Goal: Task Accomplishment & Management: Complete application form

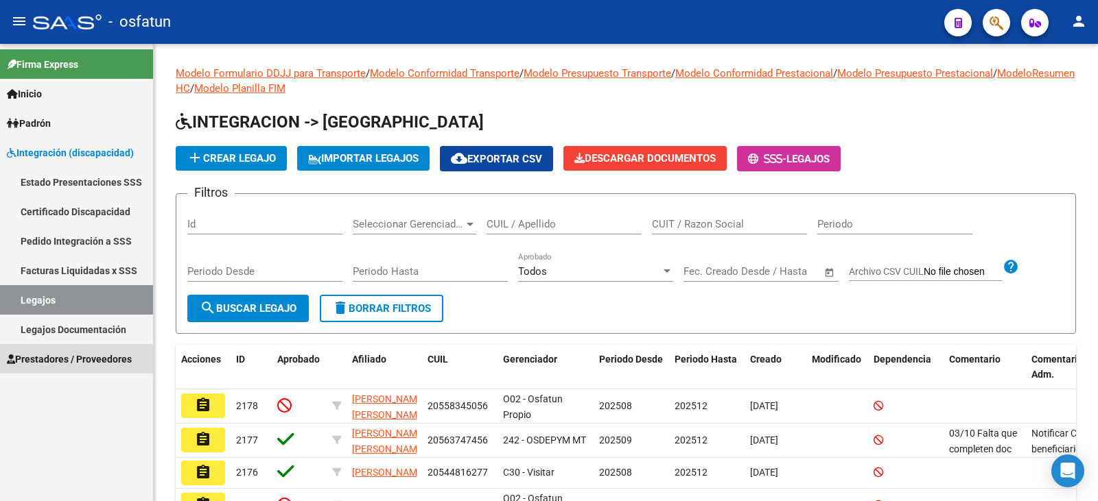
click at [71, 362] on span "Prestadores / Proveedores" at bounding box center [69, 359] width 125 height 15
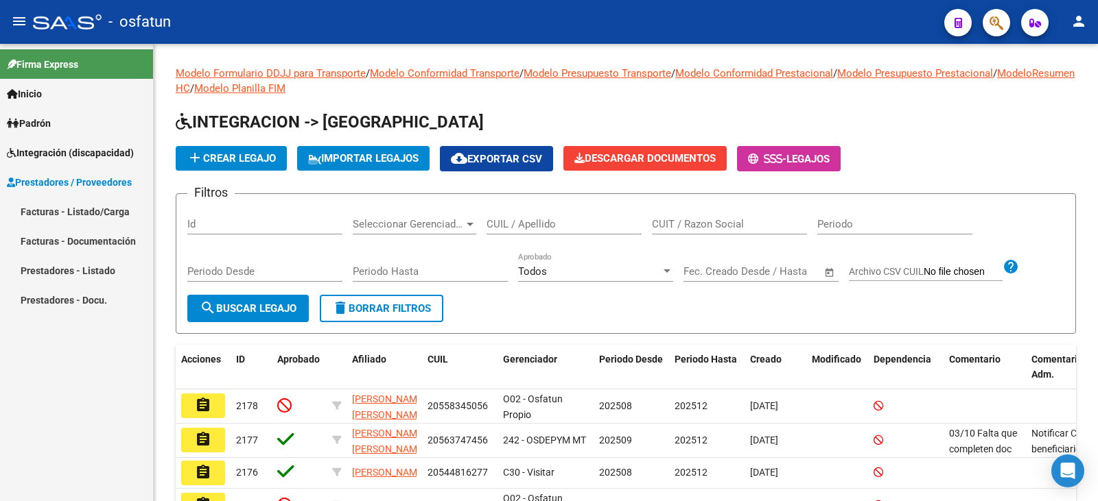
click at [99, 215] on link "Facturas - Listado/Carga" at bounding box center [76, 211] width 153 height 29
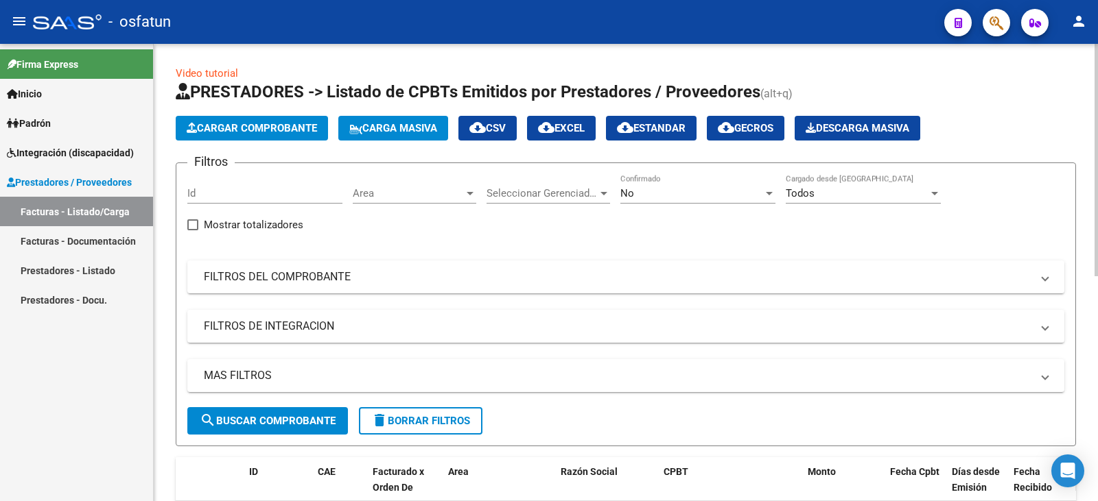
click at [272, 137] on button "Cargar Comprobante" at bounding box center [252, 128] width 152 height 25
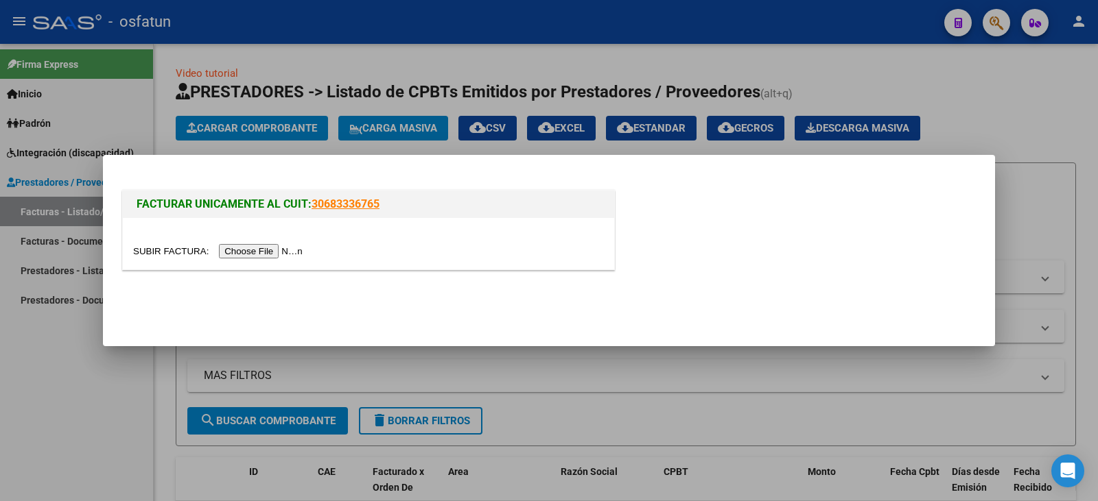
click at [266, 248] on input "file" at bounding box center [220, 251] width 174 height 14
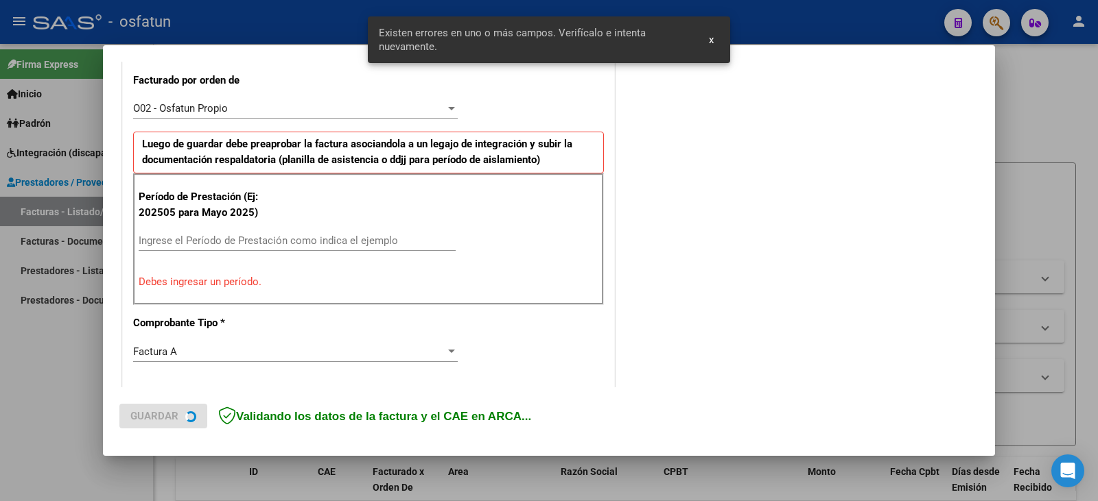
scroll to position [384, 0]
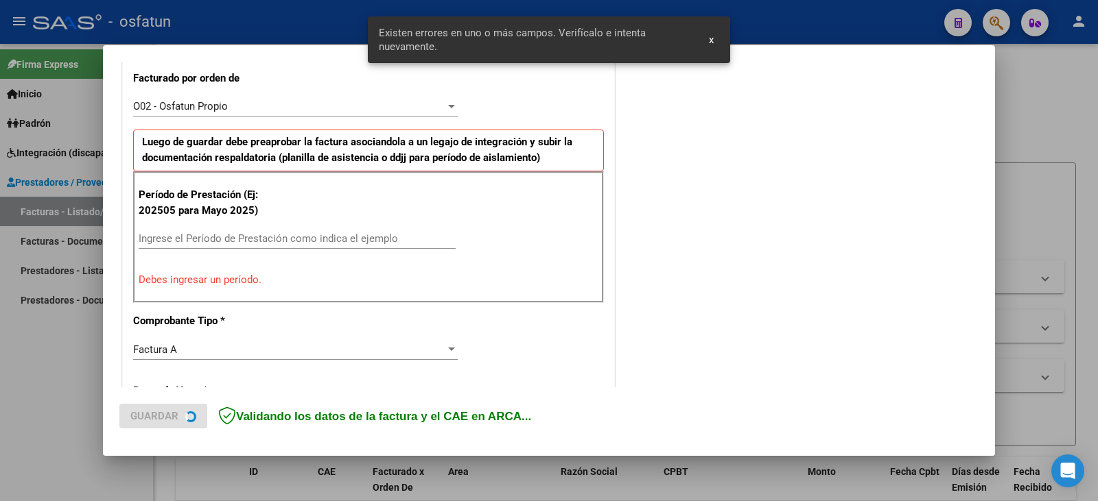
click at [194, 239] on input "Ingrese el Período de Prestación como indica el ejemplo" at bounding box center [297, 239] width 317 height 12
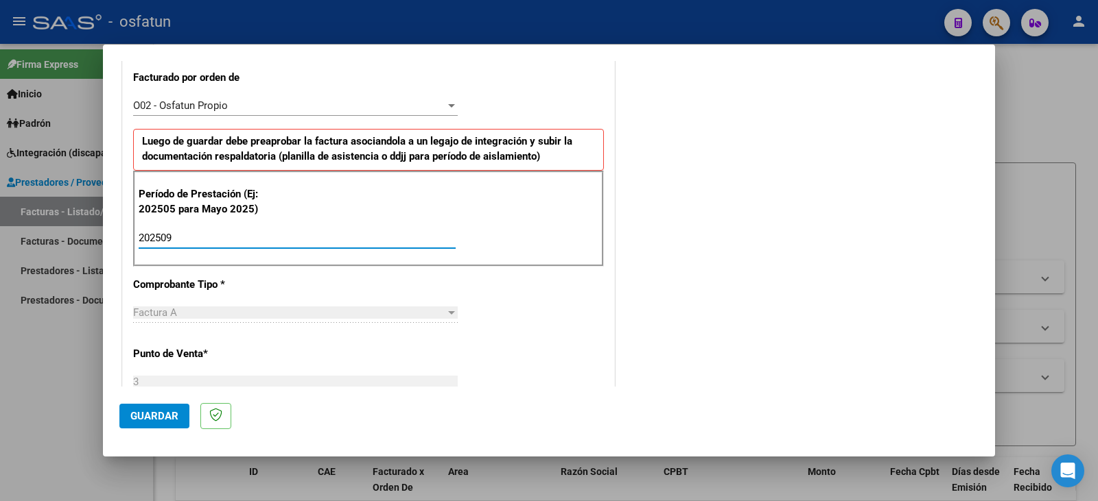
type input "202509"
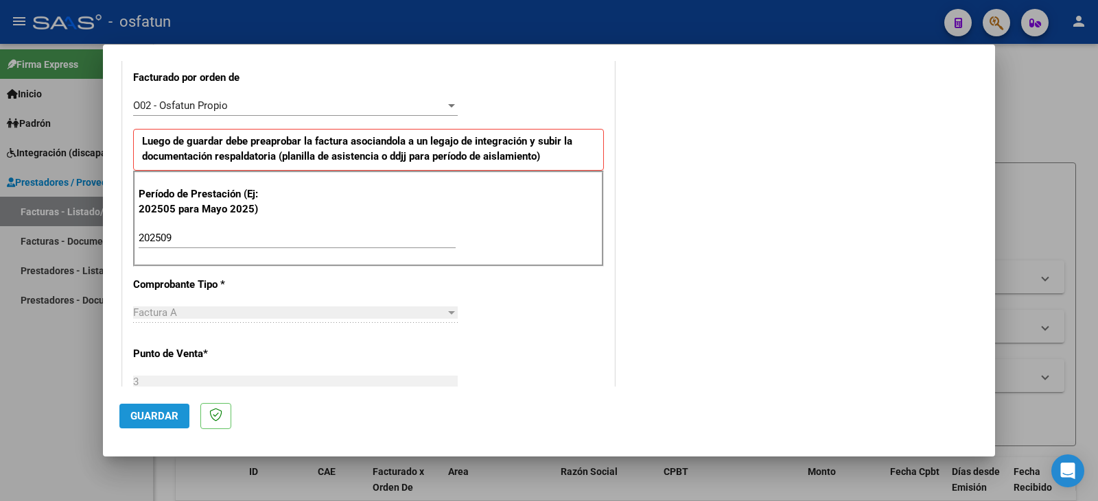
drag, startPoint x: 163, startPoint y: 425, endPoint x: 167, endPoint y: 458, distance: 33.1
click at [163, 425] on button "Guardar" at bounding box center [154, 416] width 70 height 25
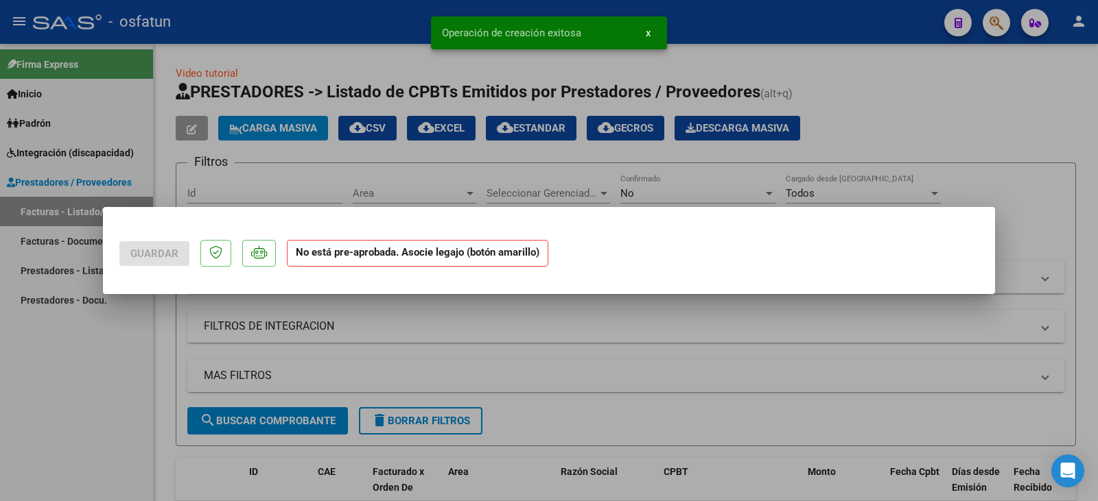
scroll to position [0, 0]
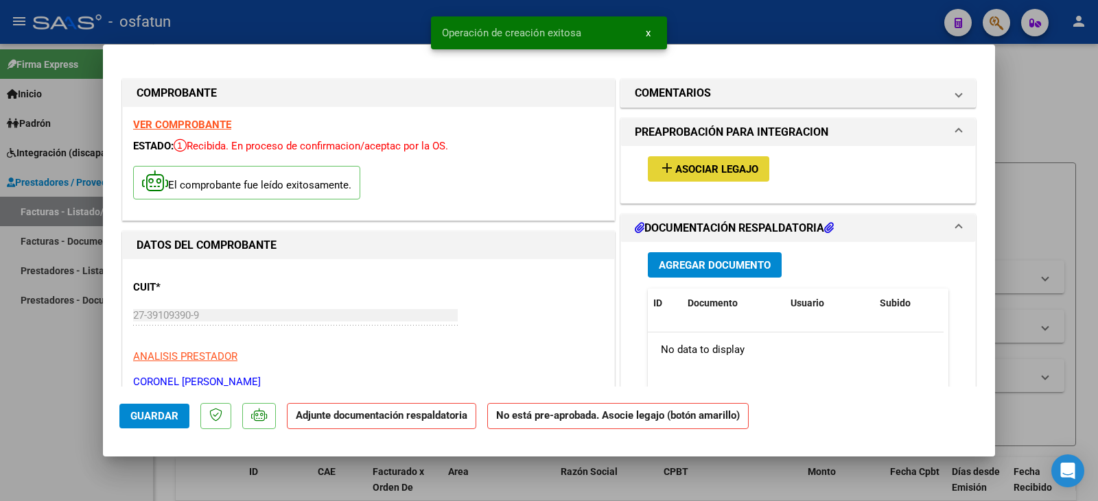
click at [711, 168] on span "Asociar Legajo" at bounding box center [716, 169] width 83 height 12
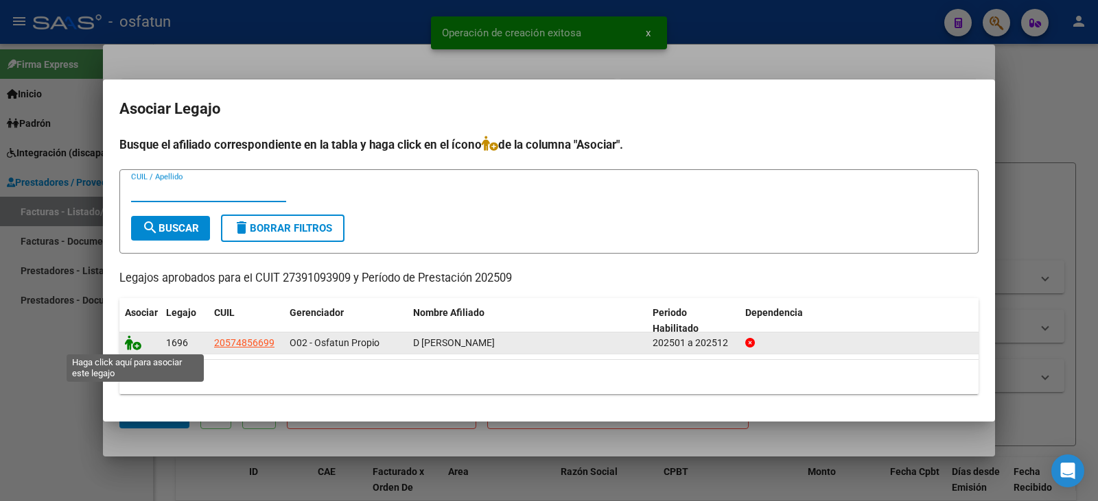
click at [130, 347] on icon at bounding box center [133, 342] width 16 height 15
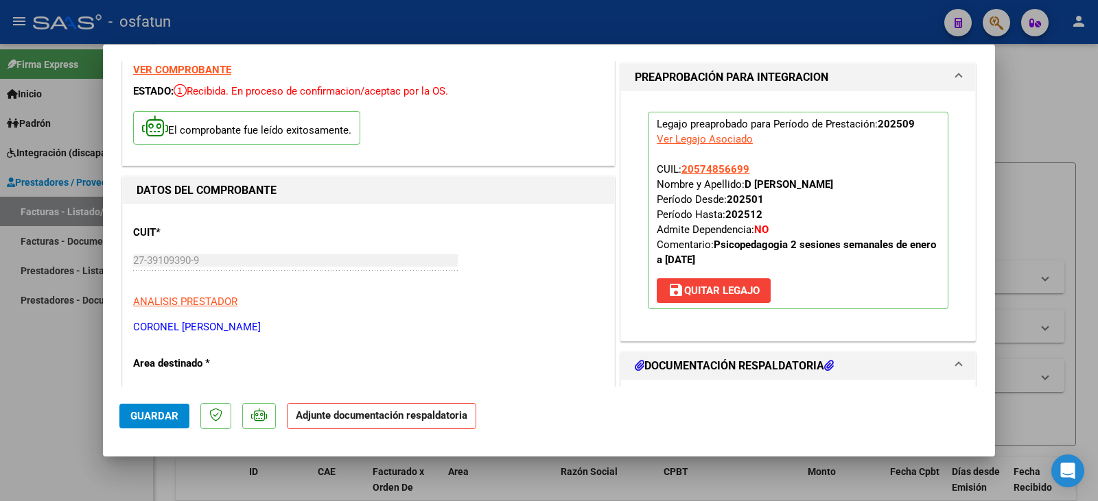
scroll to position [137, 0]
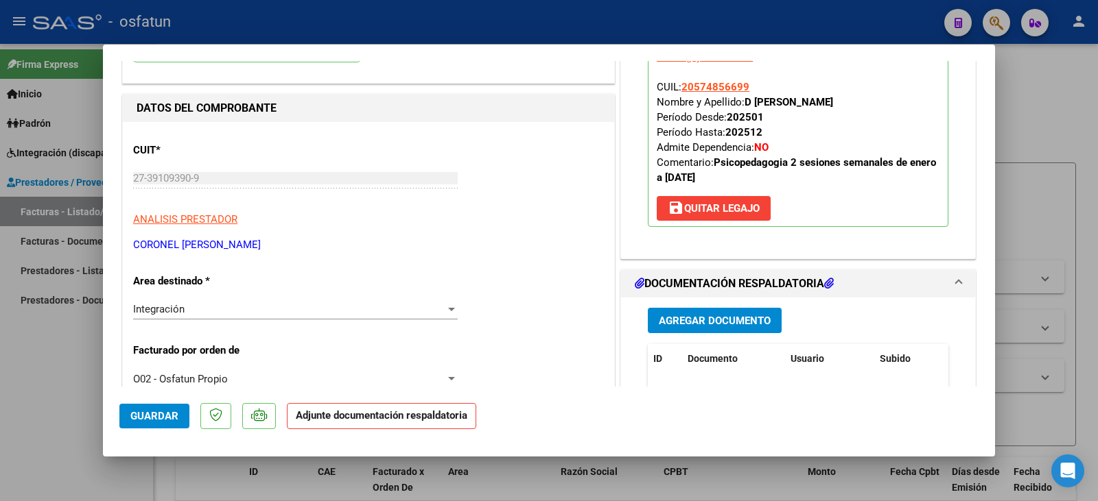
click at [728, 328] on button "Agregar Documento" at bounding box center [715, 320] width 134 height 25
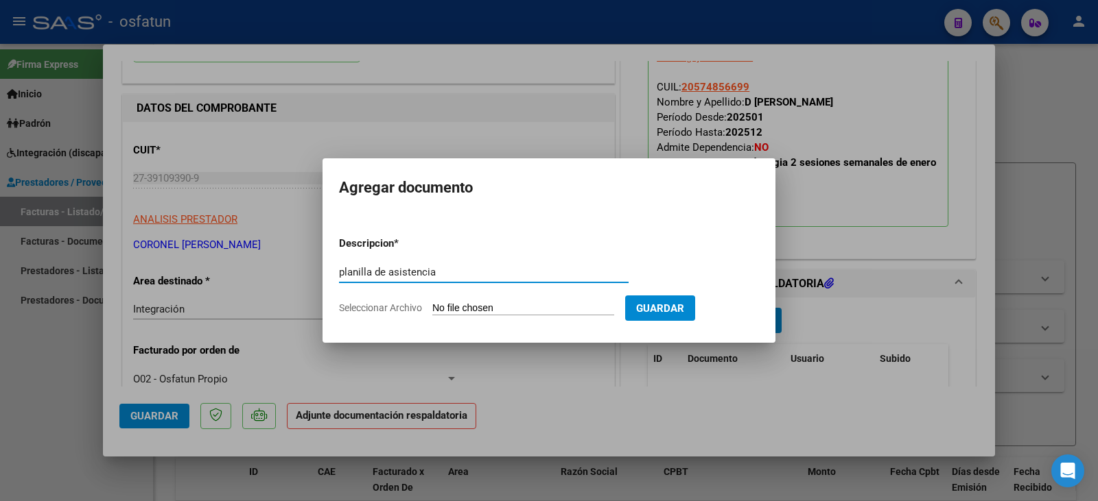
type input "planilla de asistencia"
click at [492, 316] on form "Descripcion * planilla de asistencia Escriba aquí una descripcion Seleccionar A…" at bounding box center [549, 276] width 420 height 100
click at [497, 305] on input "Seleccionar Archivo" at bounding box center [523, 309] width 182 height 13
type input "C:\fakepath\coronel plan.pdf"
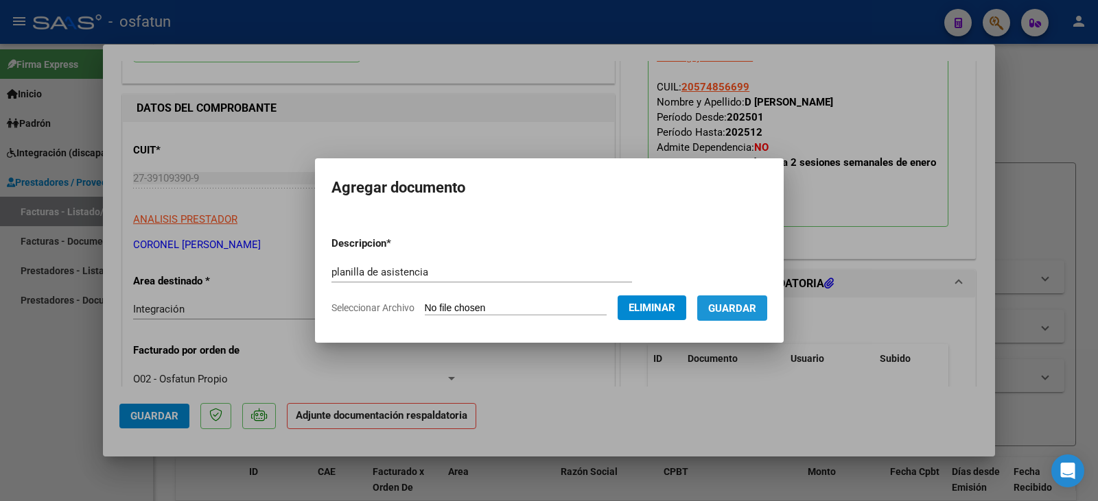
drag, startPoint x: 758, startPoint y: 308, endPoint x: 633, endPoint y: 313, distance: 124.9
click at [756, 308] on span "Guardar" at bounding box center [732, 309] width 48 height 12
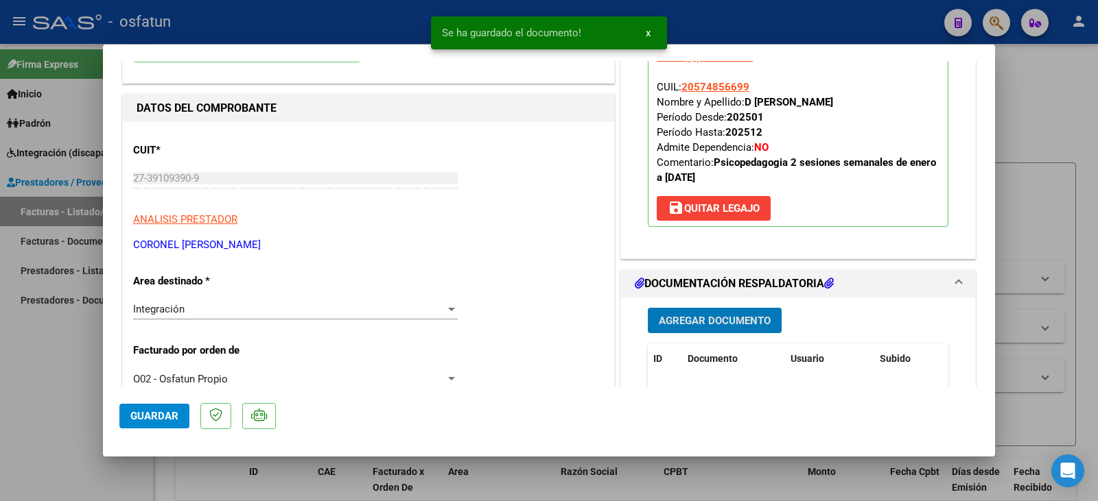
click at [700, 324] on span "Agregar Documento" at bounding box center [715, 321] width 112 height 12
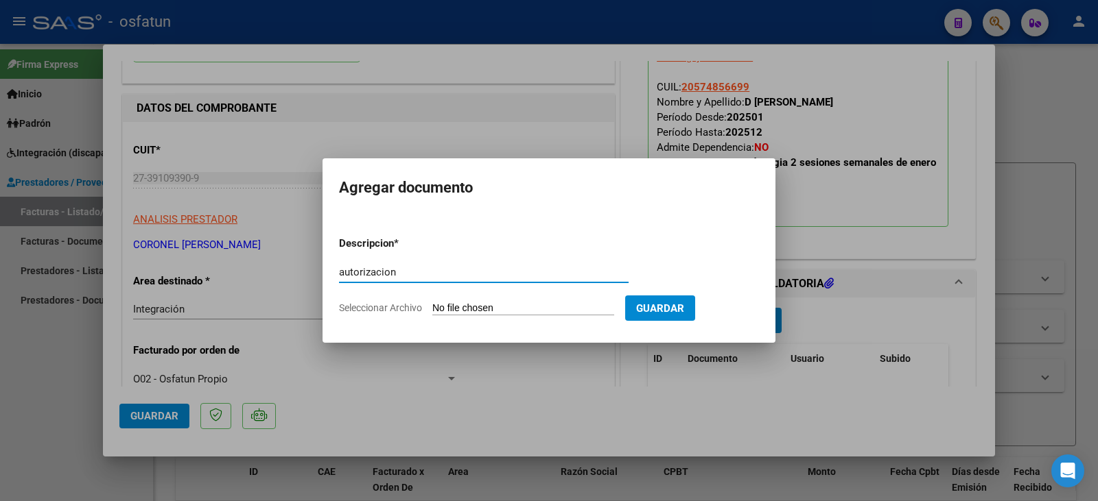
type input "autorizacion"
click at [525, 309] on input "Seleccionar Archivo" at bounding box center [523, 309] width 182 height 13
type input "C:\fakepath\Damico - coronel - psicope.pdf"
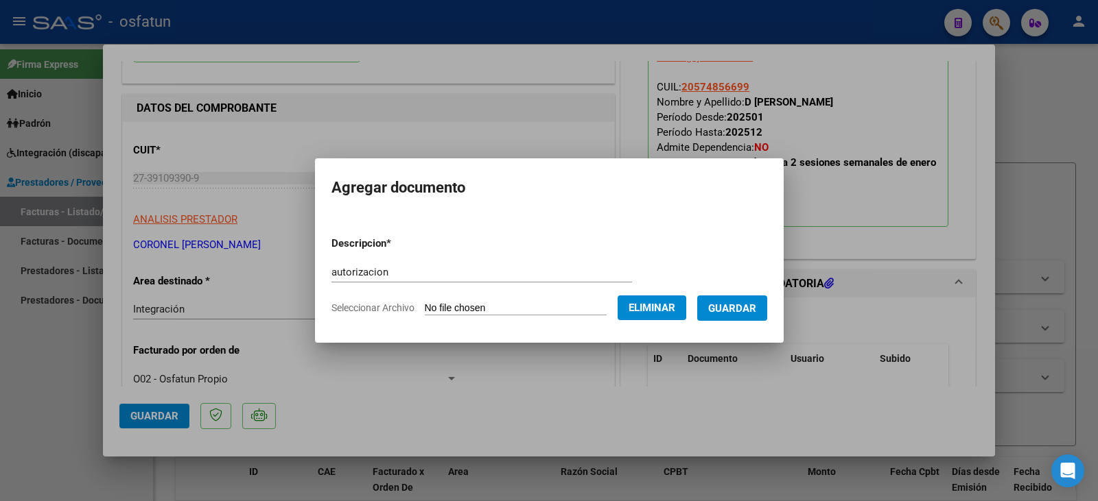
click at [761, 317] on button "Guardar" at bounding box center [732, 308] width 70 height 25
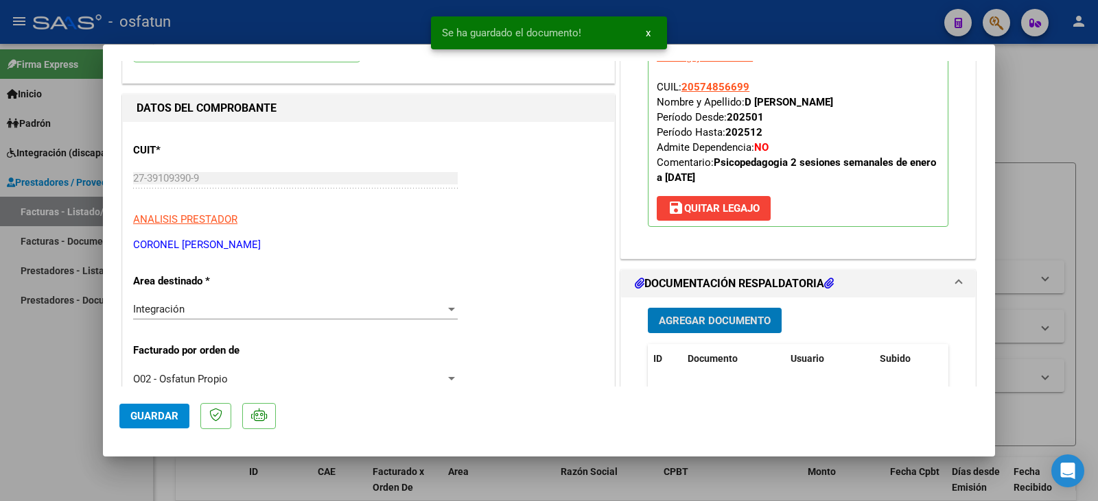
click at [152, 423] on span "Guardar" at bounding box center [154, 416] width 48 height 12
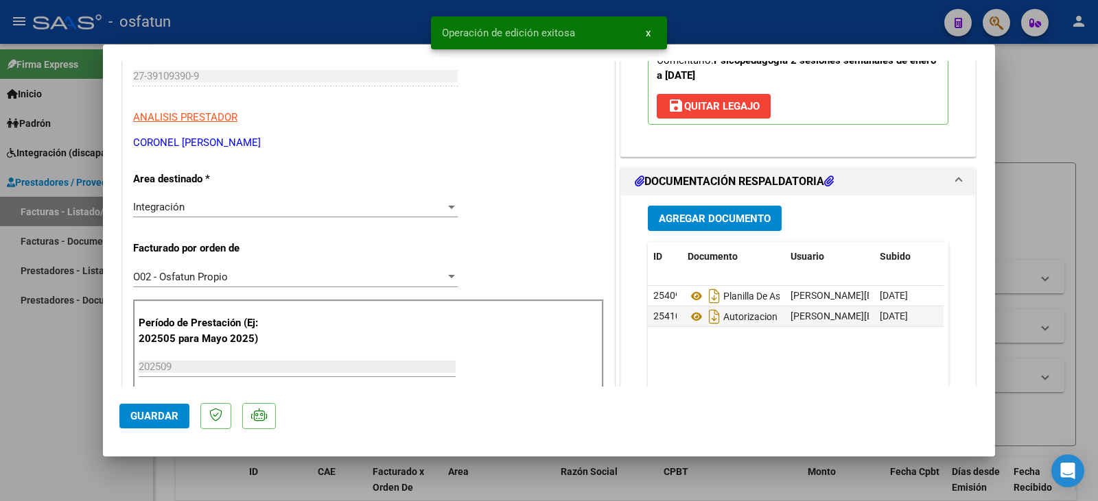
scroll to position [274, 0]
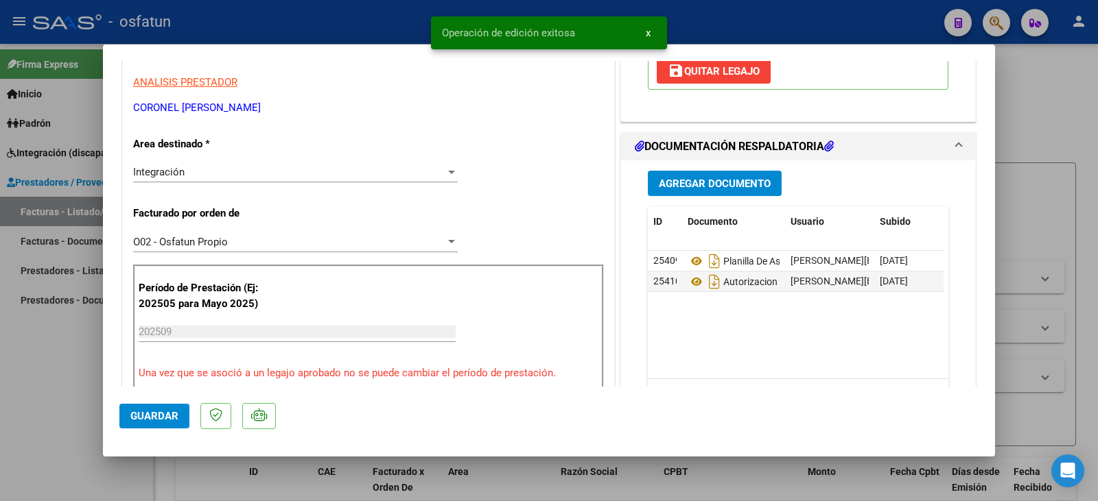
click at [75, 414] on div at bounding box center [549, 250] width 1098 height 501
type input "$ 0,00"
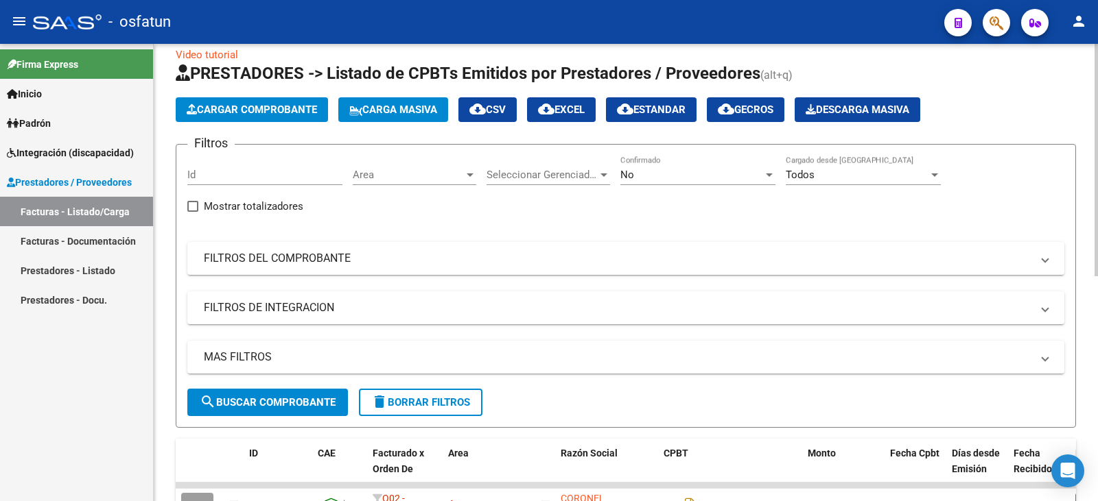
scroll to position [0, 0]
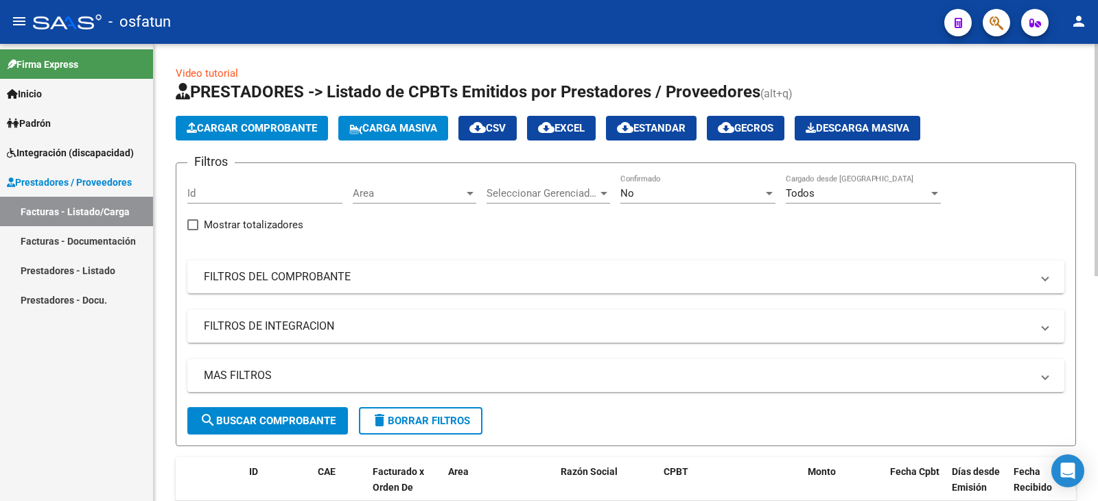
click at [224, 134] on span "Cargar Comprobante" at bounding box center [252, 128] width 130 height 12
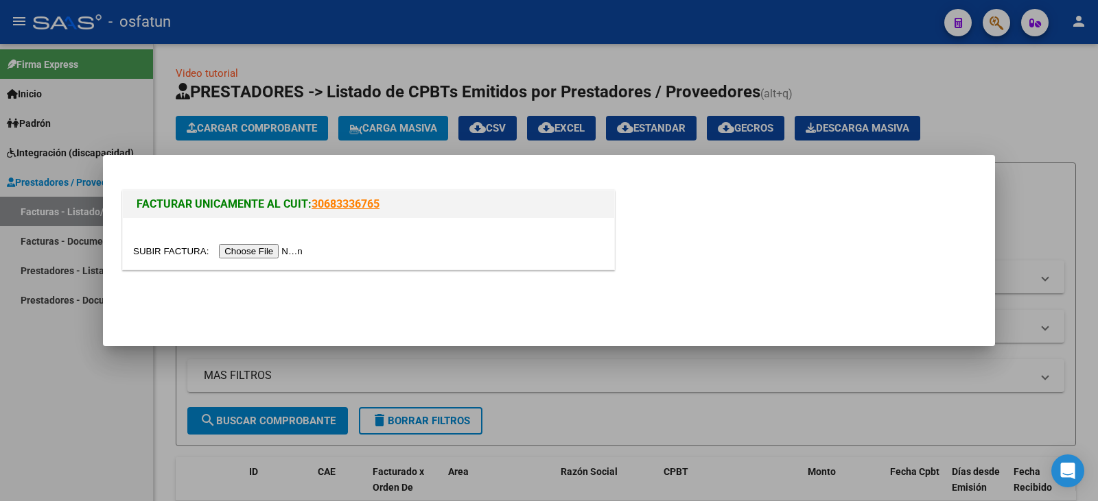
click at [272, 256] on input "file" at bounding box center [220, 251] width 174 height 14
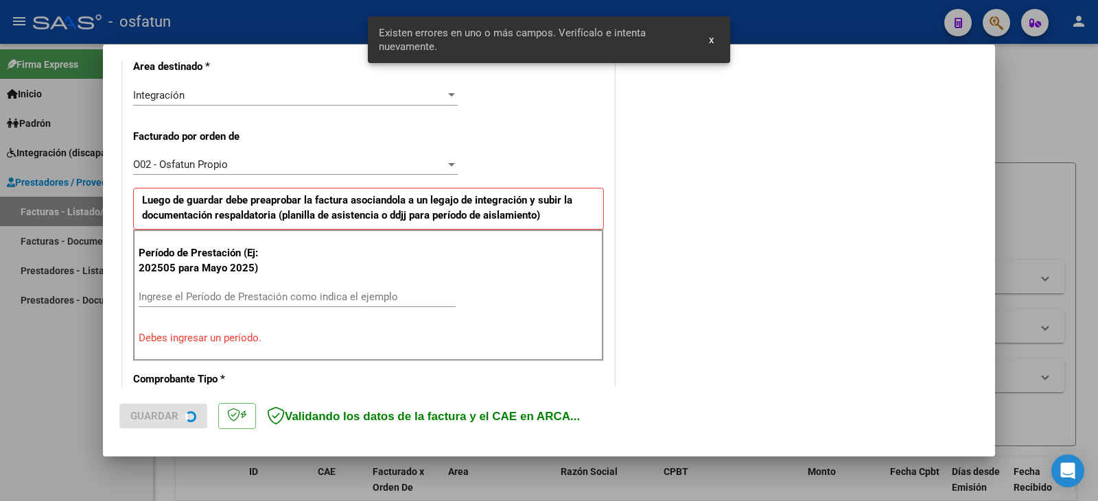
scroll to position [359, 0]
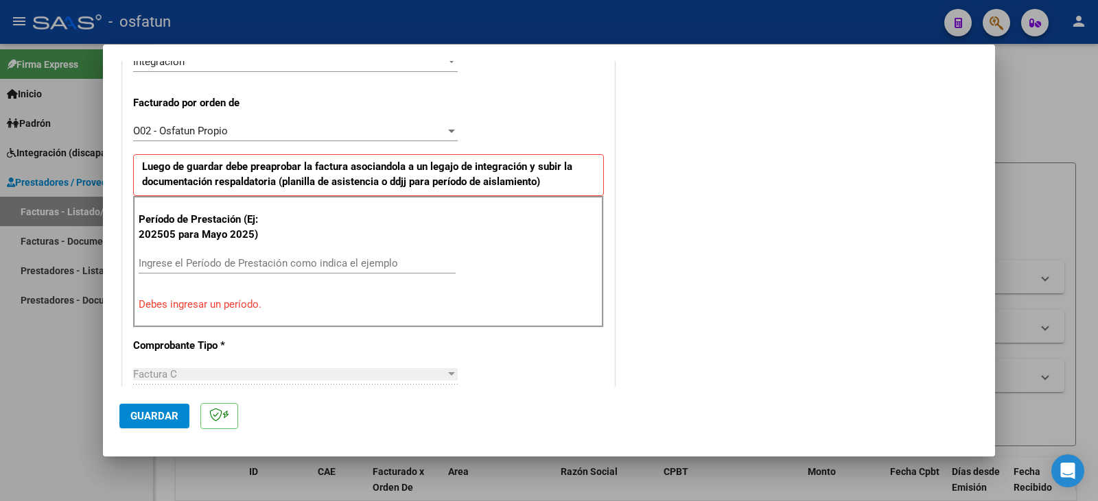
click at [203, 258] on div "Ingrese el Período de Prestación como indica el ejemplo" at bounding box center [297, 263] width 317 height 21
click at [204, 259] on input "Ingrese el Período de Prestación como indica el ejemplo" at bounding box center [297, 263] width 317 height 12
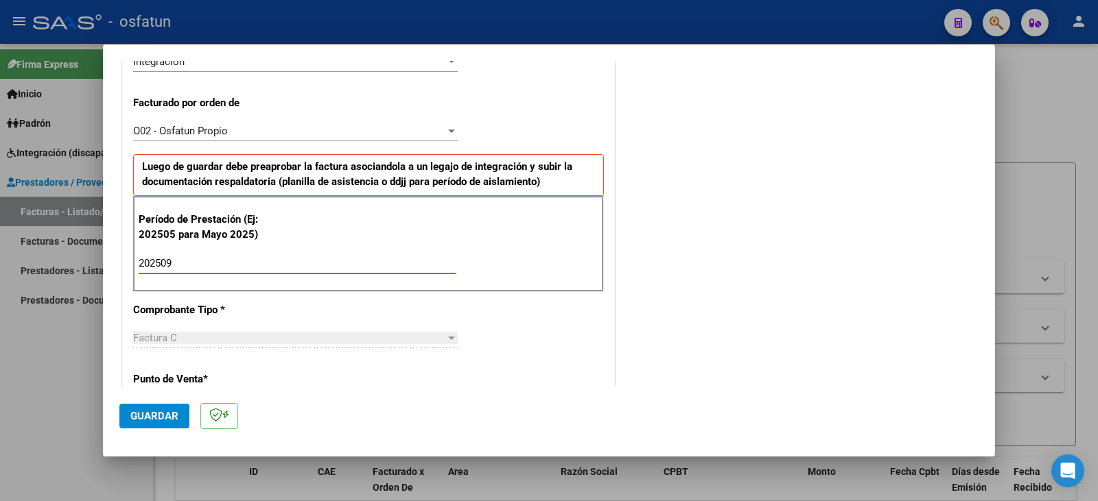
type input "202509"
click at [171, 405] on mat-dialog-actions "Guardar" at bounding box center [548, 414] width 859 height 54
click at [165, 419] on span "Guardar" at bounding box center [154, 416] width 48 height 12
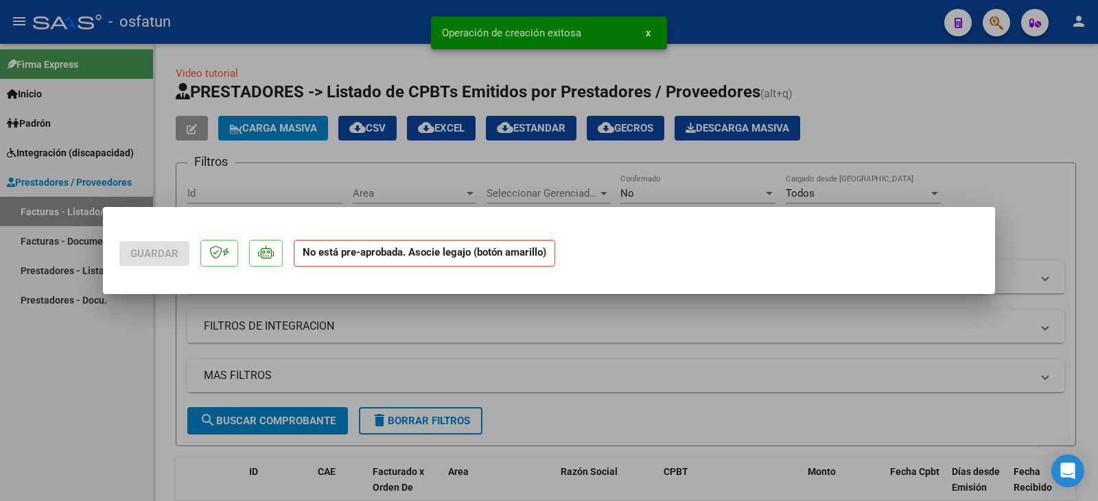
scroll to position [0, 0]
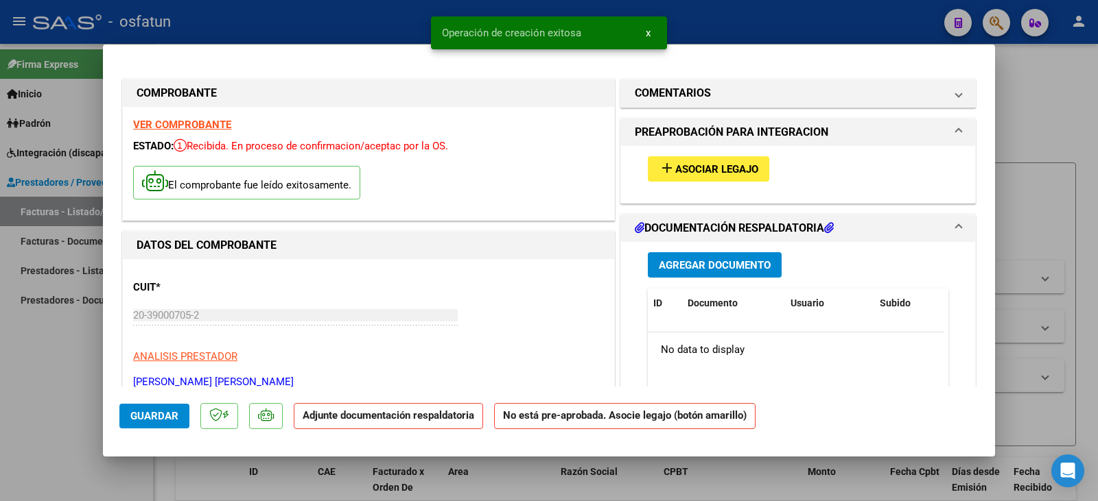
click at [704, 175] on span "Asociar Legajo" at bounding box center [716, 169] width 83 height 12
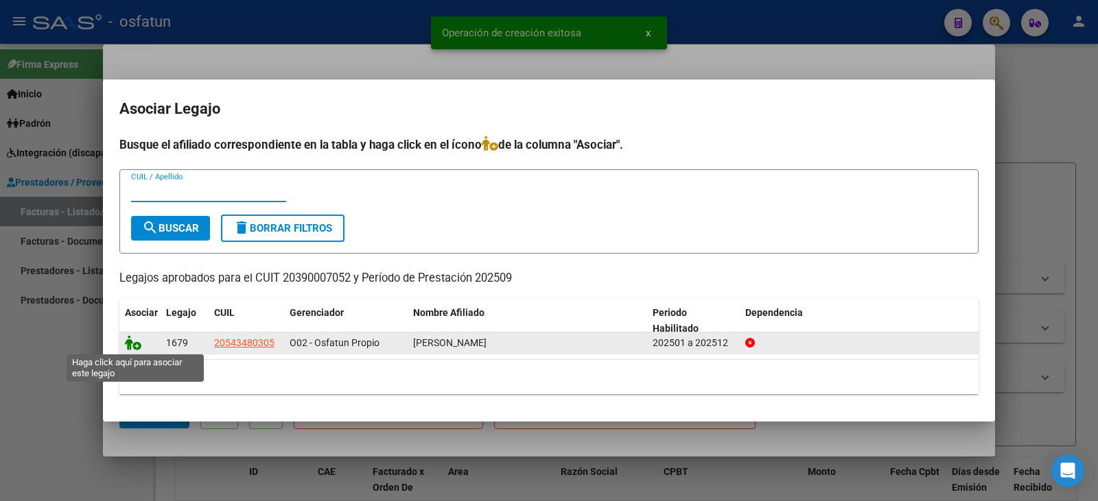
click at [131, 341] on icon at bounding box center [133, 342] width 16 height 15
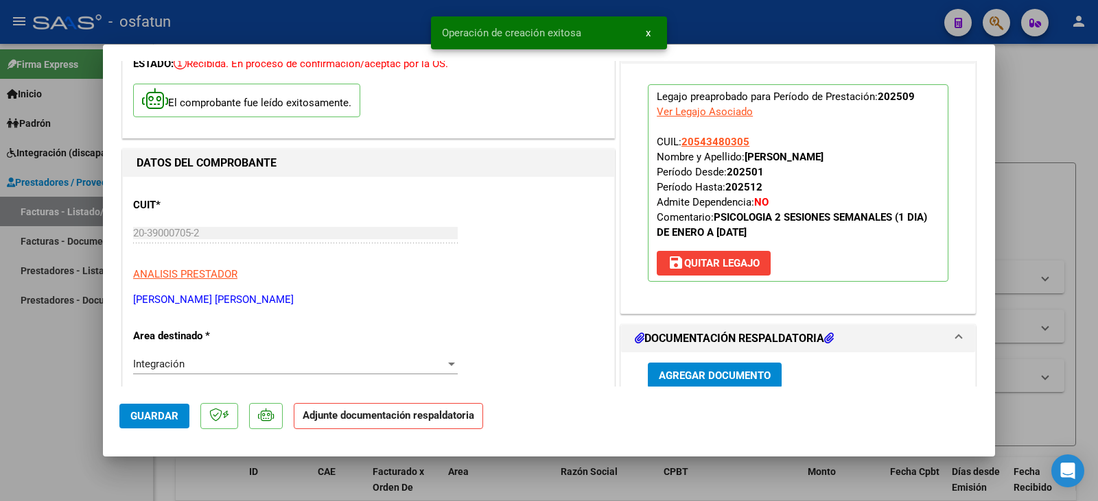
scroll to position [274, 0]
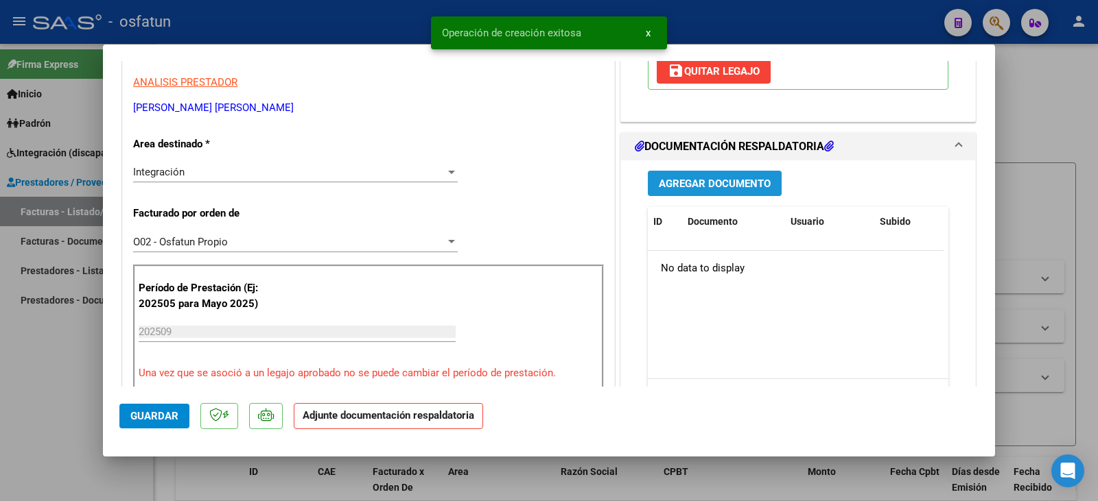
click at [711, 193] on button "Agregar Documento" at bounding box center [715, 183] width 134 height 25
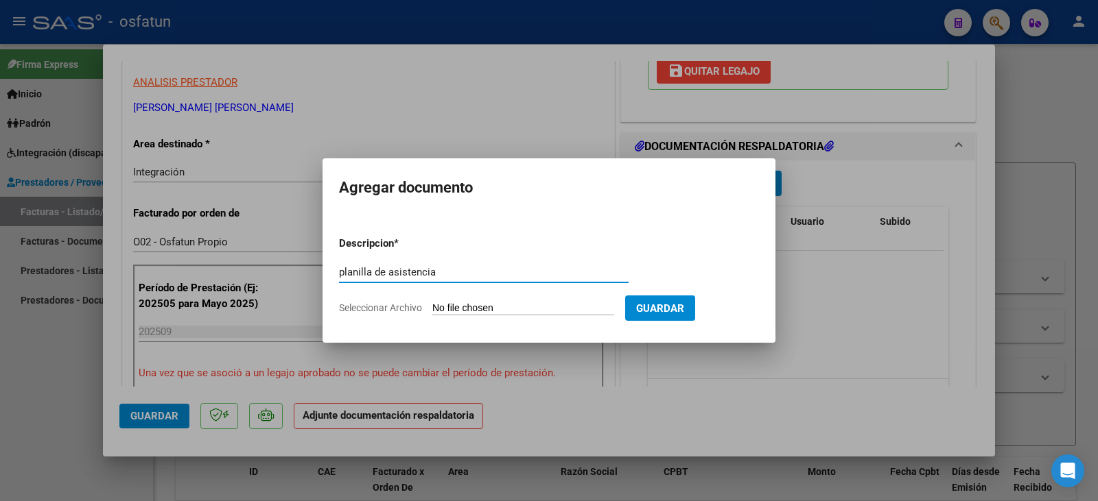
type input "planilla de asistencia"
click at [523, 308] on input "Seleccionar Archivo" at bounding box center [523, 309] width 182 height 13
type input "C:\fakepath\[PERSON_NAME] plan.pdf"
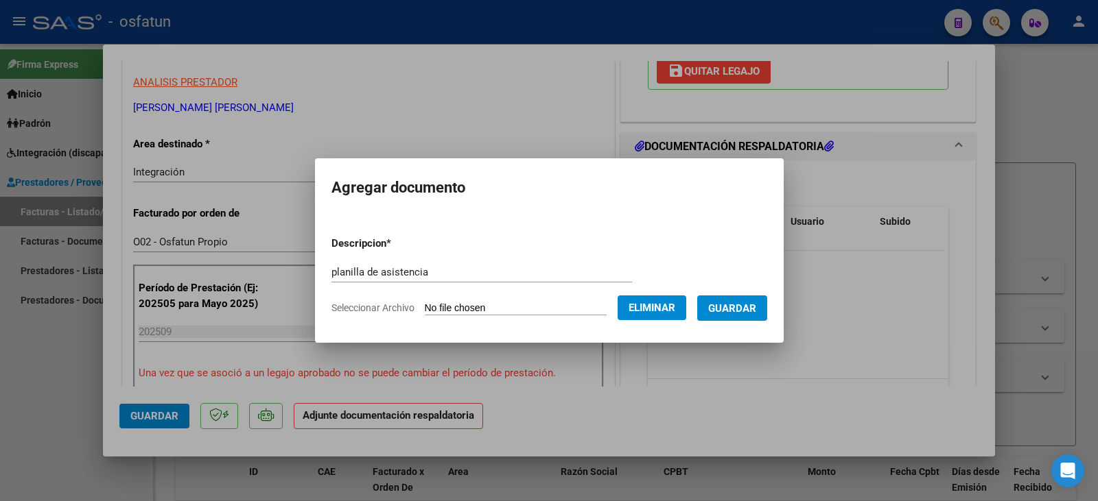
click at [746, 309] on span "Guardar" at bounding box center [732, 309] width 48 height 12
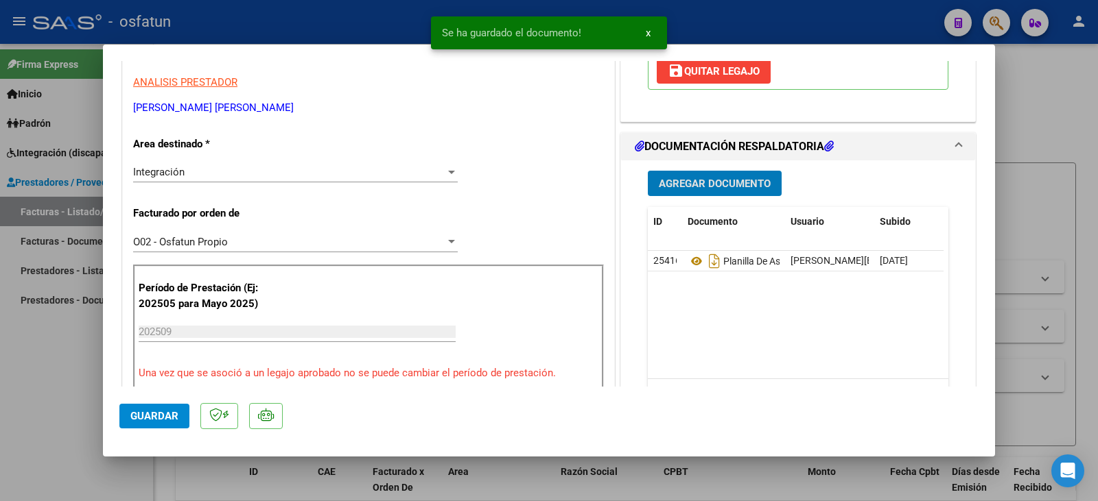
click at [744, 184] on span "Agregar Documento" at bounding box center [715, 184] width 112 height 12
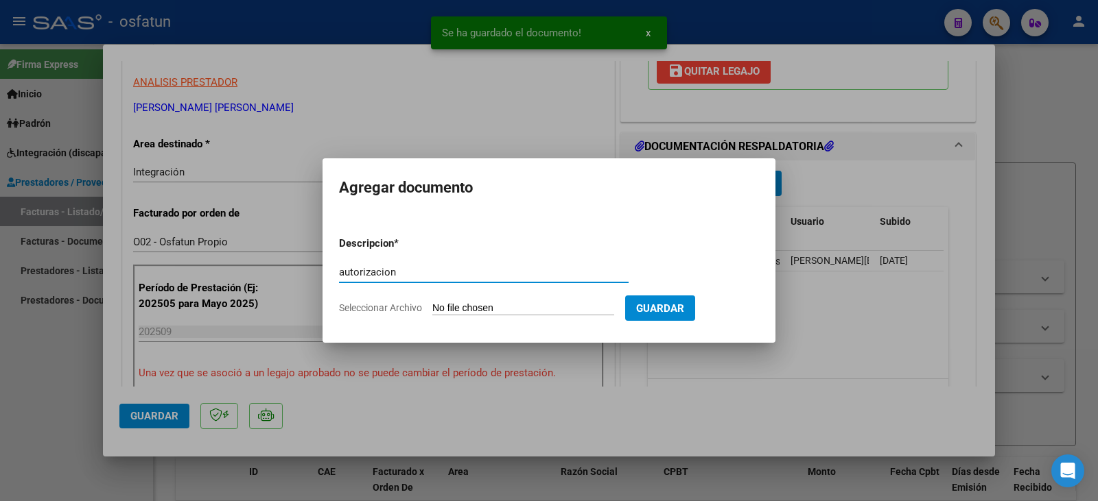
type input "autorizacion"
click at [541, 307] on input "Seleccionar Archivo" at bounding box center [523, 309] width 182 height 13
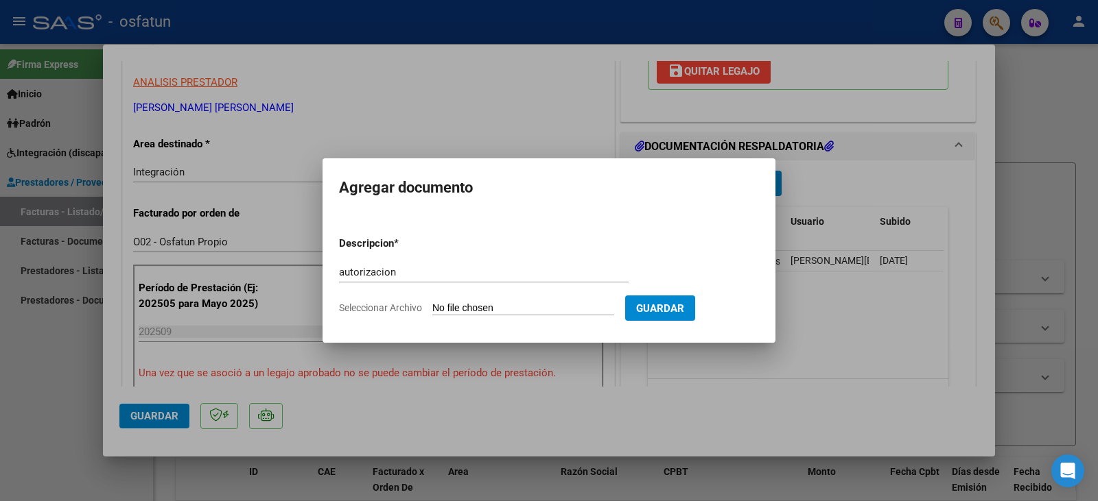
type input "C:\fakepath\[PERSON_NAME] - [PERSON_NAME] - psico.pdf"
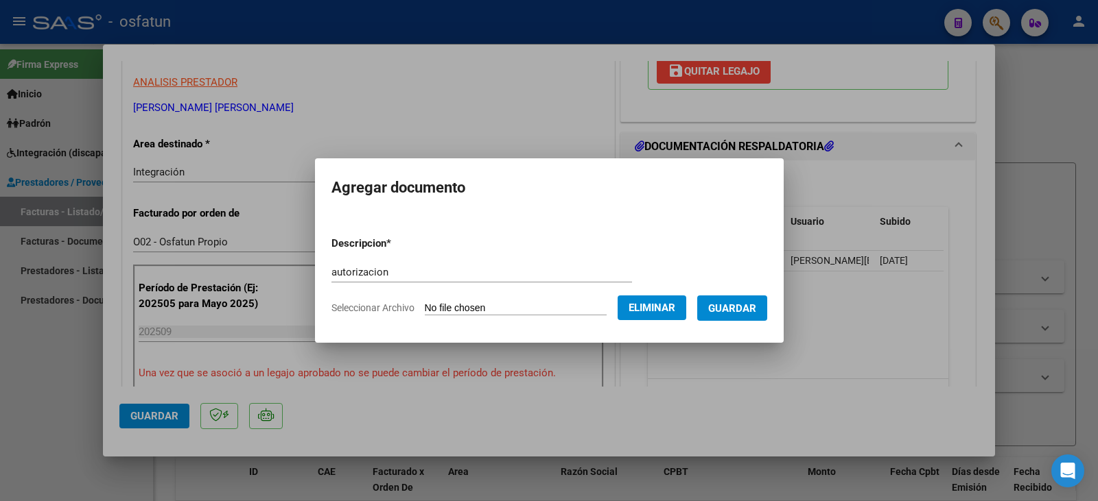
click at [748, 314] on span "Guardar" at bounding box center [732, 309] width 48 height 12
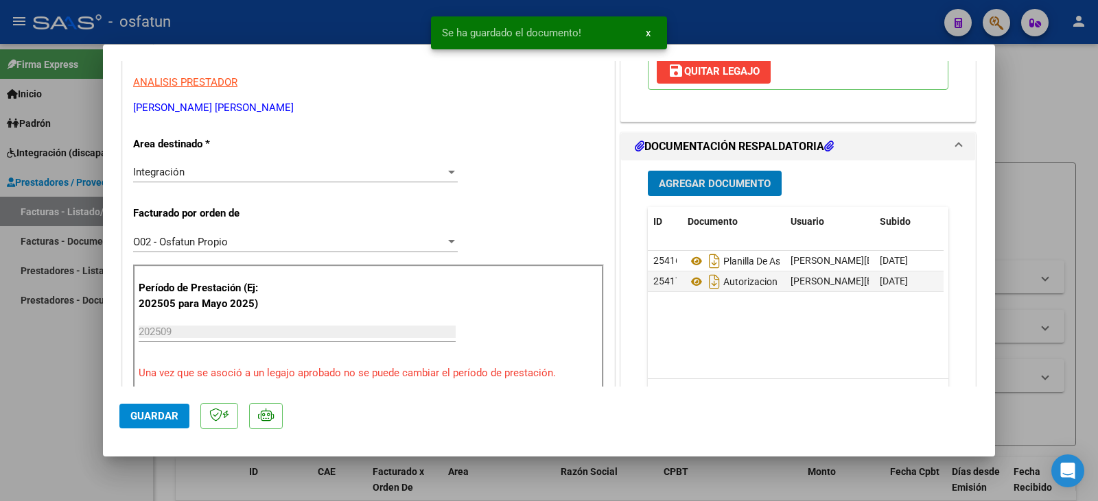
click at [126, 416] on button "Guardar" at bounding box center [154, 416] width 70 height 25
click at [38, 399] on div at bounding box center [549, 250] width 1098 height 501
type input "$ 0,00"
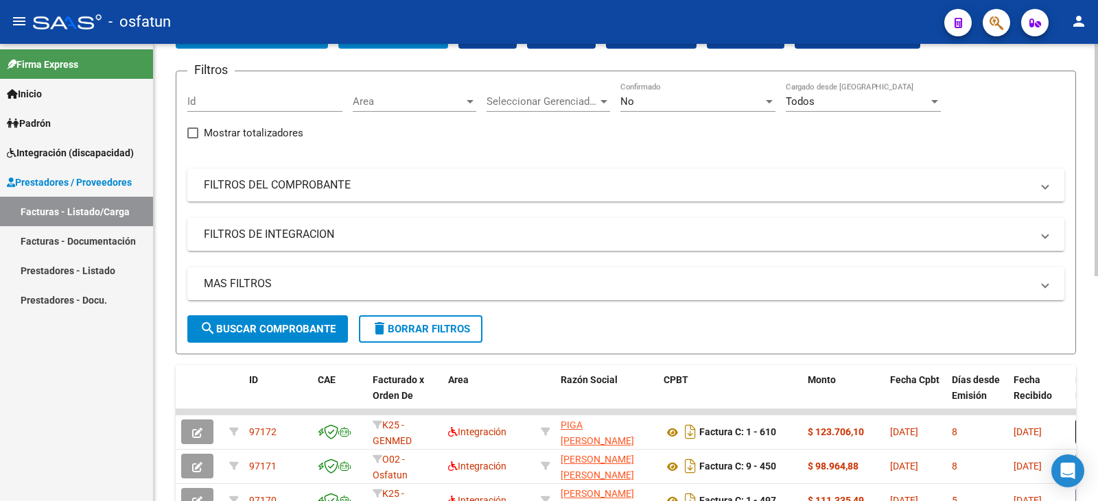
scroll to position [0, 0]
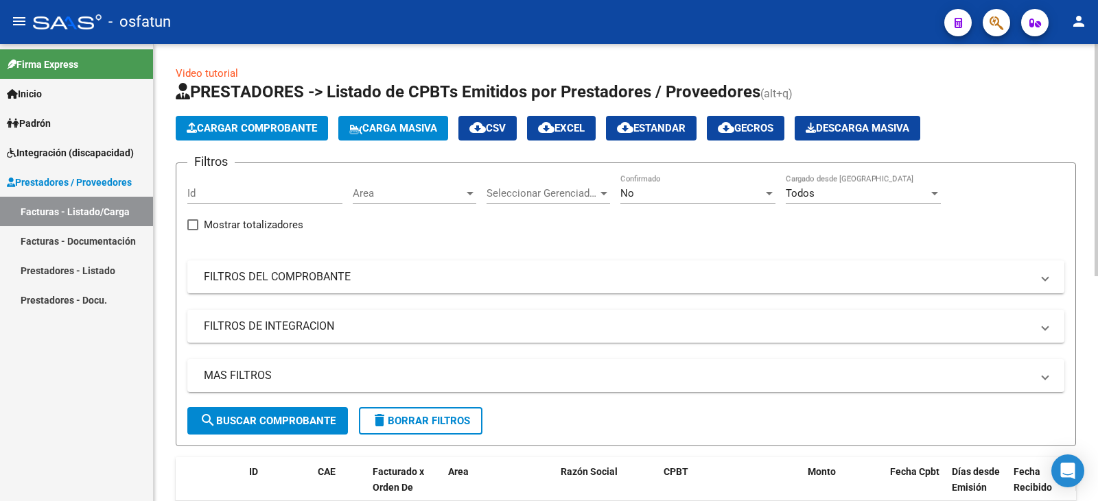
click at [285, 134] on span "Cargar Comprobante" at bounding box center [252, 128] width 130 height 12
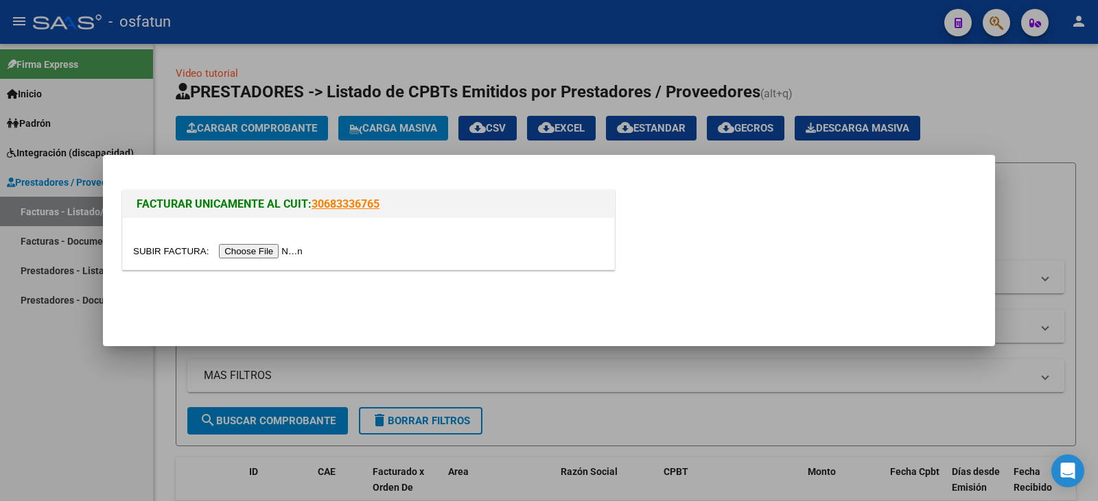
click at [277, 261] on div at bounding box center [368, 243] width 491 height 51
click at [280, 253] on input "file" at bounding box center [220, 251] width 174 height 14
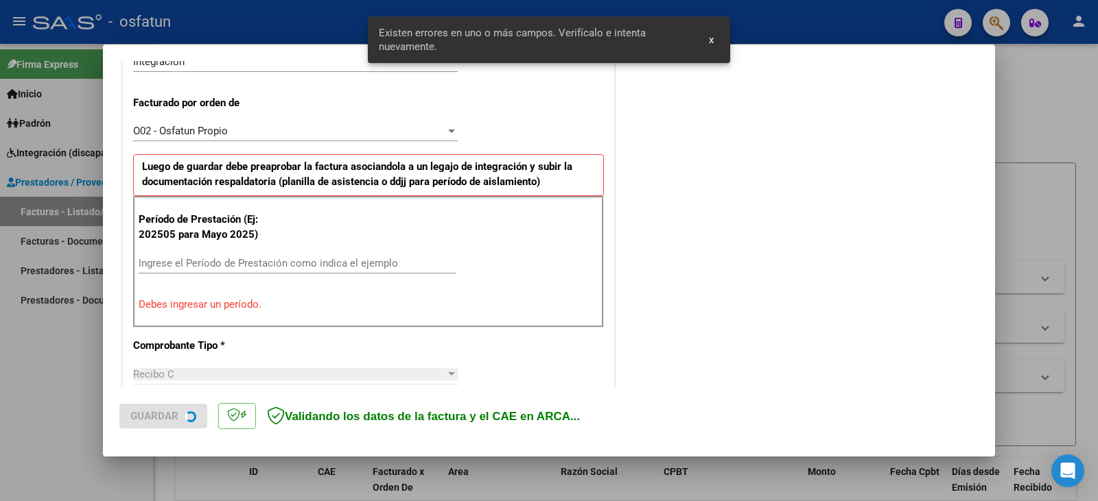
scroll to position [384, 0]
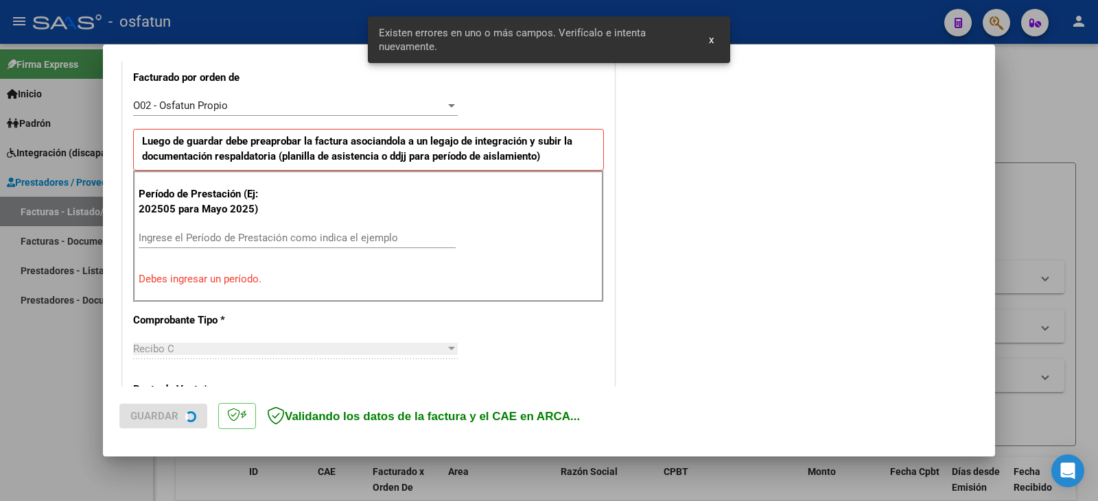
click at [211, 240] on input "Ingrese el Período de Prestación como indica el ejemplo" at bounding box center [297, 238] width 317 height 12
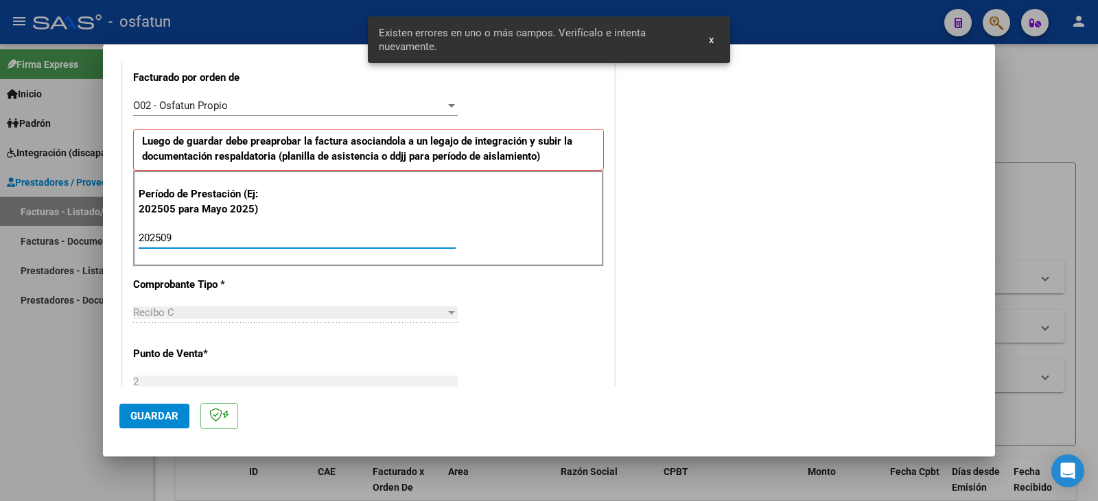
type input "202509"
click at [176, 424] on button "Guardar" at bounding box center [154, 416] width 70 height 25
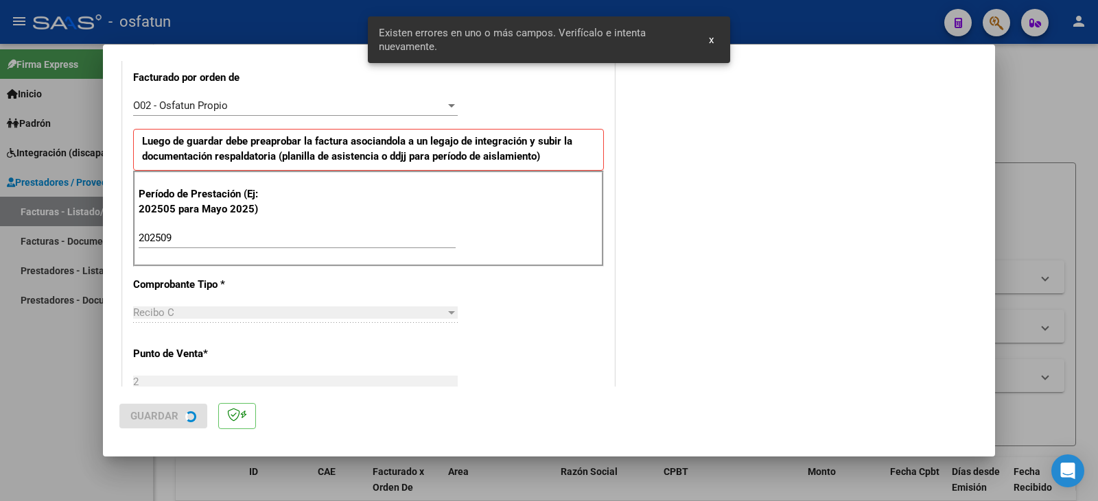
scroll to position [0, 0]
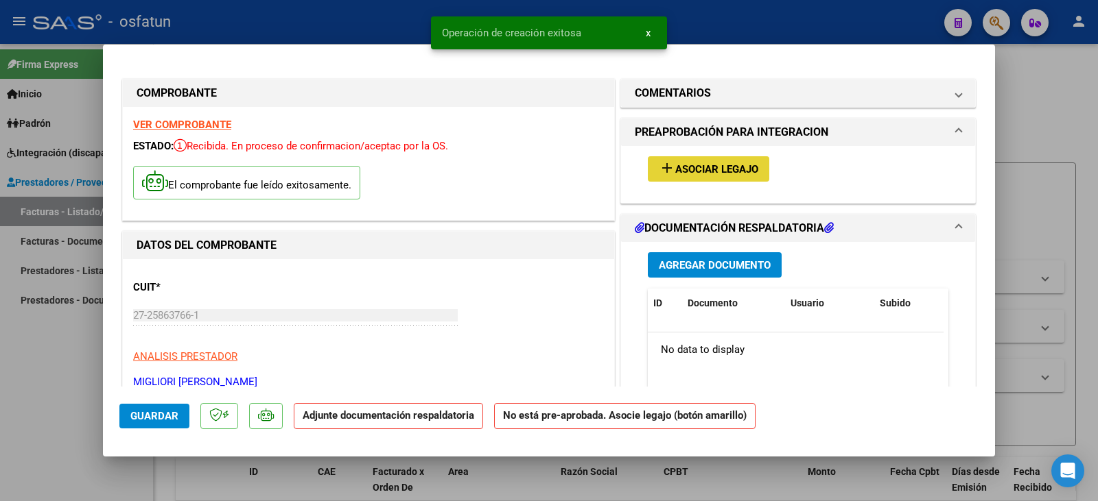
click at [685, 163] on span "add Asociar Legajo" at bounding box center [708, 169] width 99 height 12
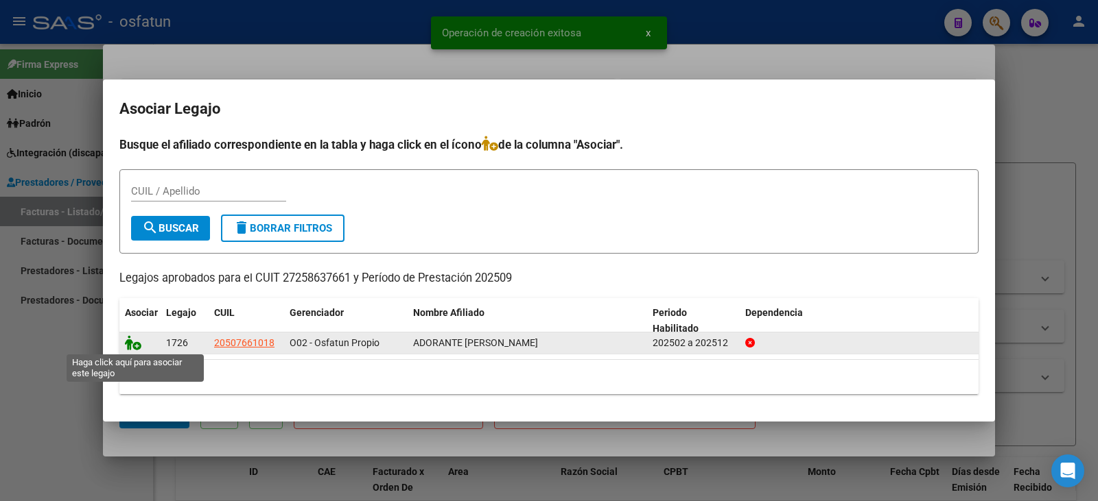
click at [132, 345] on icon at bounding box center [133, 342] width 16 height 15
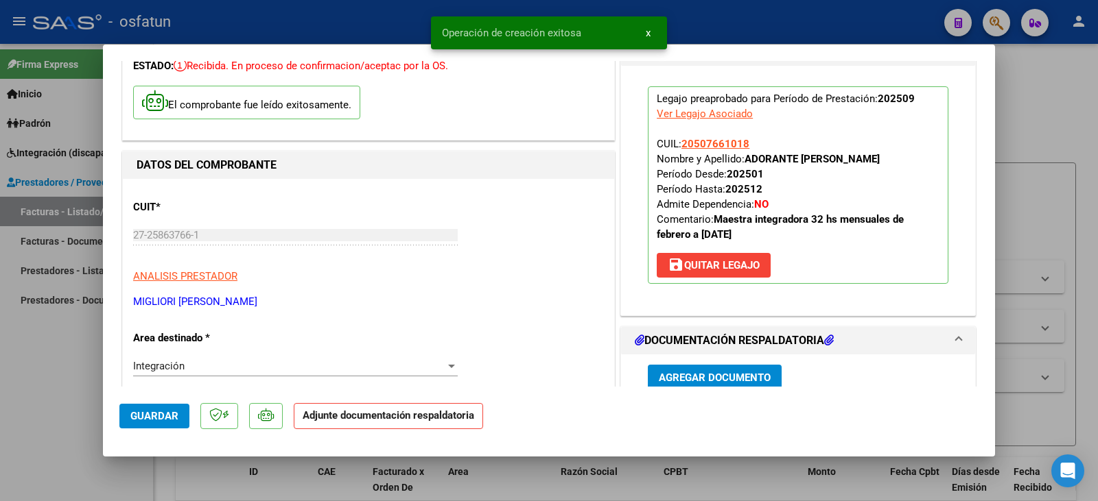
scroll to position [206, 0]
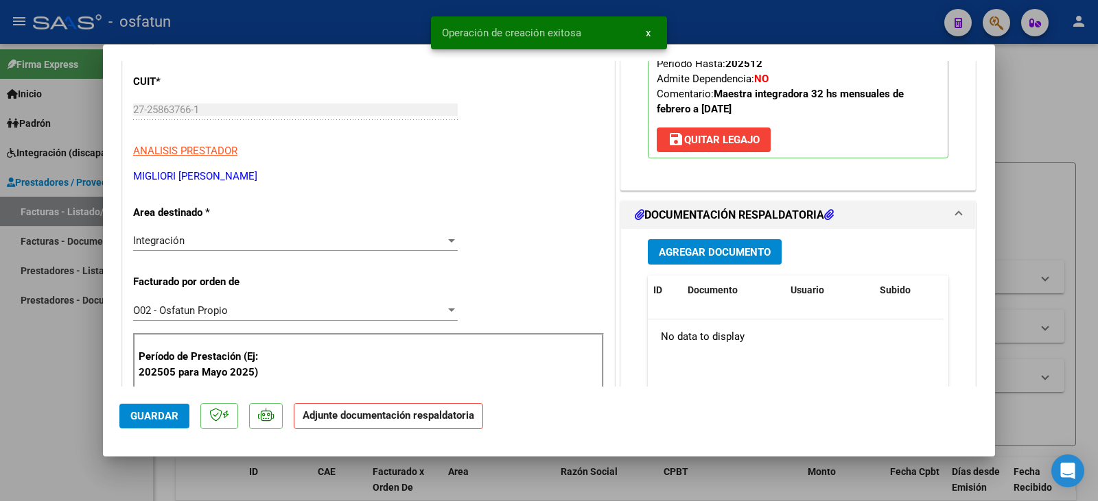
click at [705, 256] on span "Agregar Documento" at bounding box center [715, 252] width 112 height 12
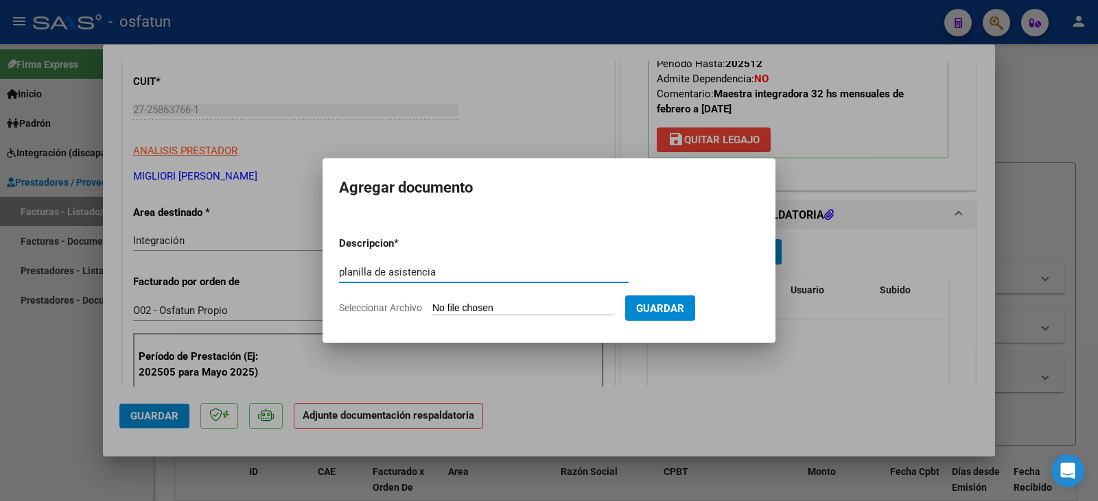
type input "planilla de asistencia"
click at [512, 313] on input "Seleccionar Archivo" at bounding box center [523, 309] width 182 height 13
type input "C:\fakepath\migliori plan.pdf"
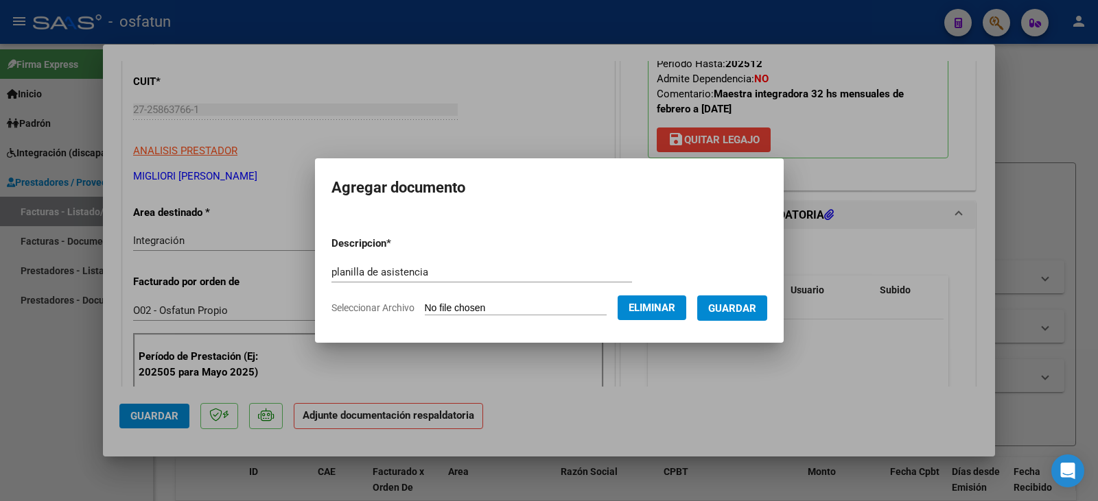
click at [749, 303] on span "Guardar" at bounding box center [732, 309] width 48 height 12
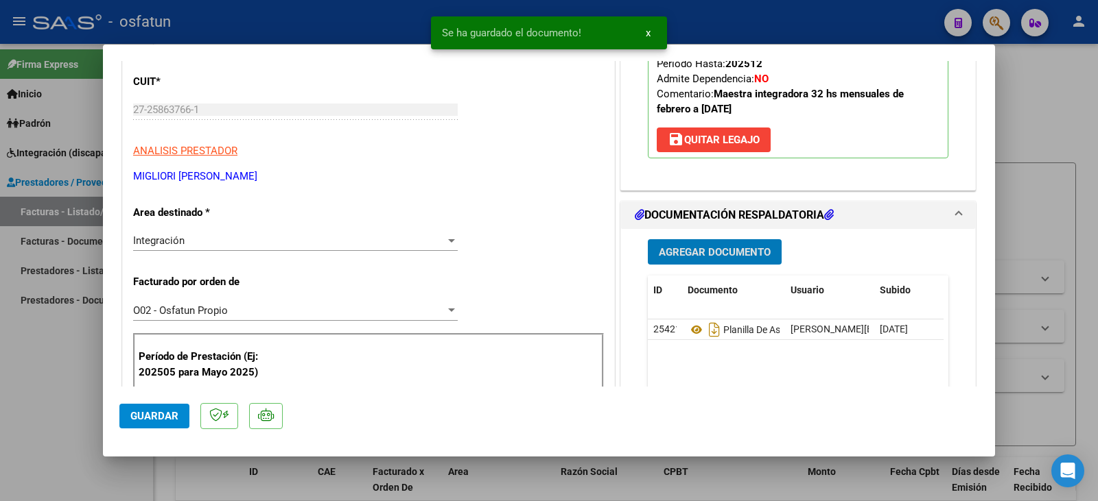
click at [681, 258] on span "Agregar Documento" at bounding box center [715, 252] width 112 height 12
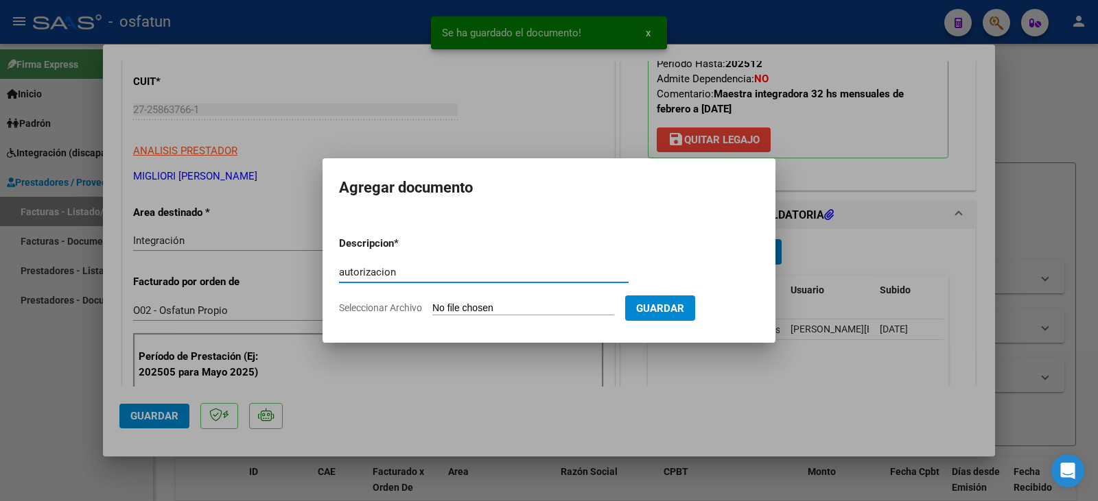
type input "autorizacion"
click at [492, 296] on form "Descripcion * autorizacion Escriba aquí una descripcion Seleccionar Archivo Gua…" at bounding box center [549, 276] width 420 height 100
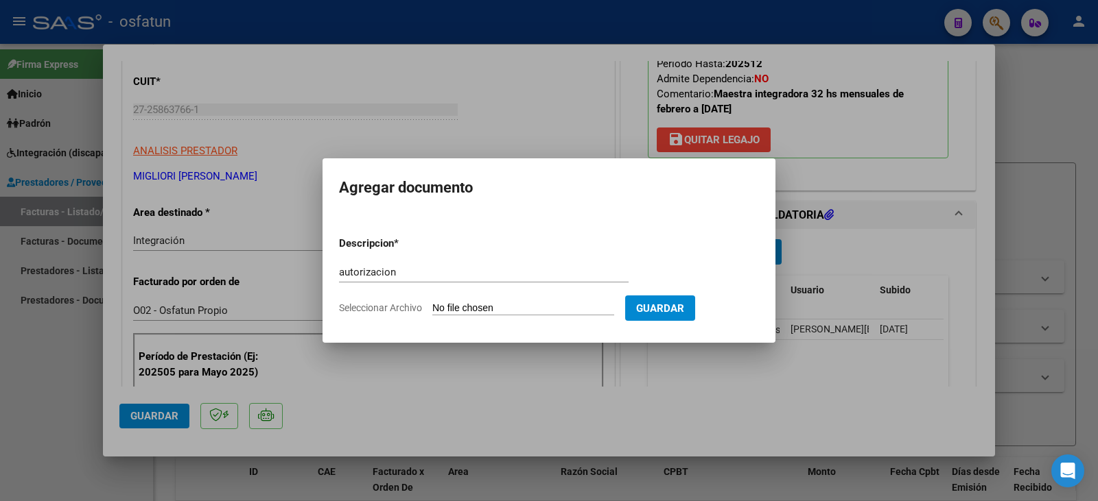
click at [494, 304] on input "Seleccionar Archivo" at bounding box center [523, 309] width 182 height 13
type input "C:\fakepath\Adorante - migliori - maestra.pdf"
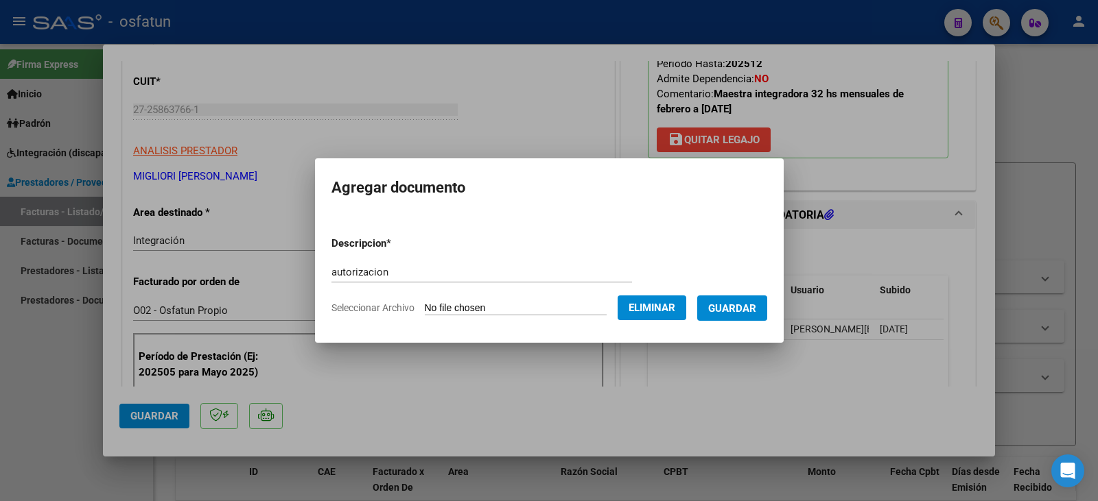
click at [756, 308] on span "Guardar" at bounding box center [732, 309] width 48 height 12
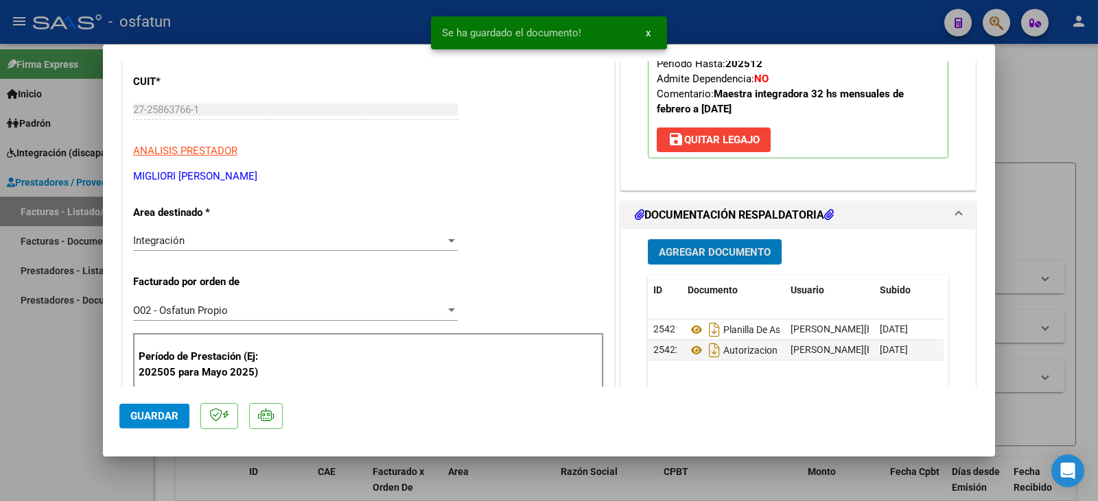
click at [158, 408] on button "Guardar" at bounding box center [154, 416] width 70 height 25
click at [67, 390] on div at bounding box center [549, 250] width 1098 height 501
type input "$ 0,00"
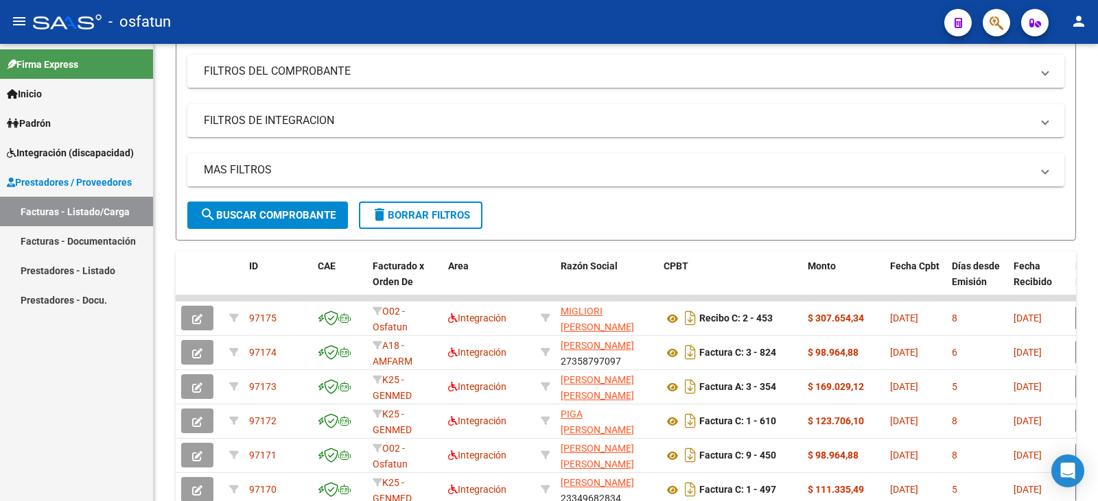
drag, startPoint x: 81, startPoint y: 152, endPoint x: 64, endPoint y: 167, distance: 22.8
click at [81, 153] on span "Integración (discapacidad)" at bounding box center [70, 152] width 127 height 15
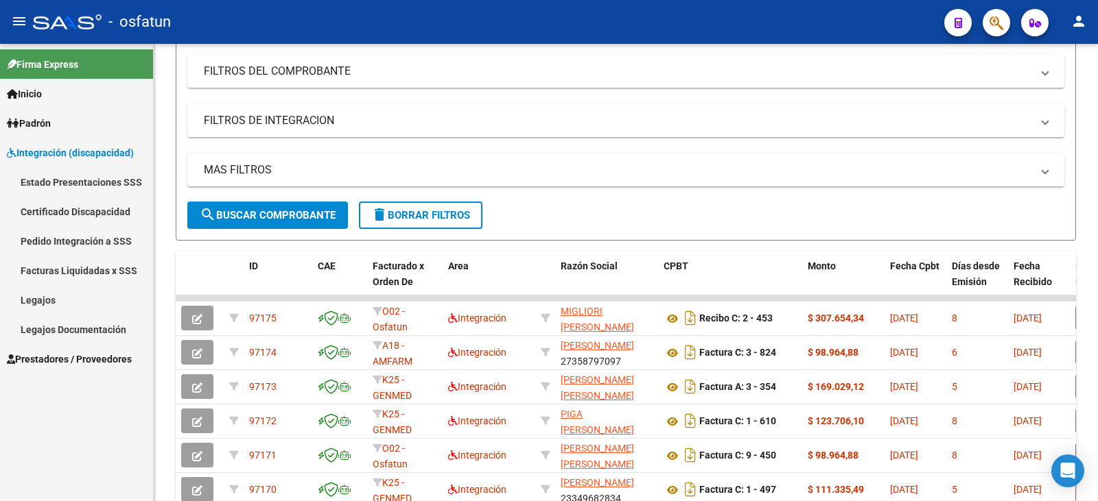
click at [49, 303] on link "Legajos" at bounding box center [76, 299] width 153 height 29
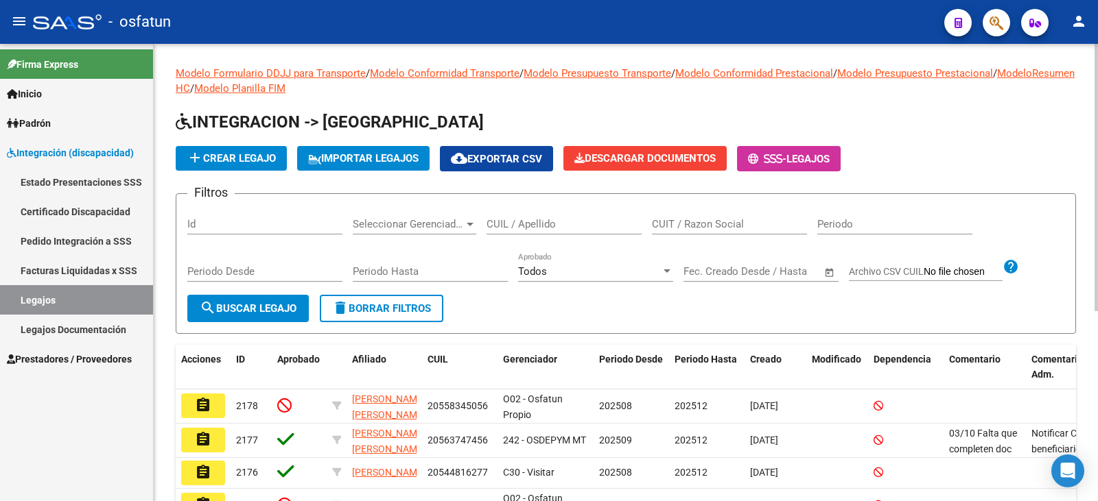
click at [505, 230] on input "CUIL / Apellido" at bounding box center [563, 224] width 155 height 12
type input "g"
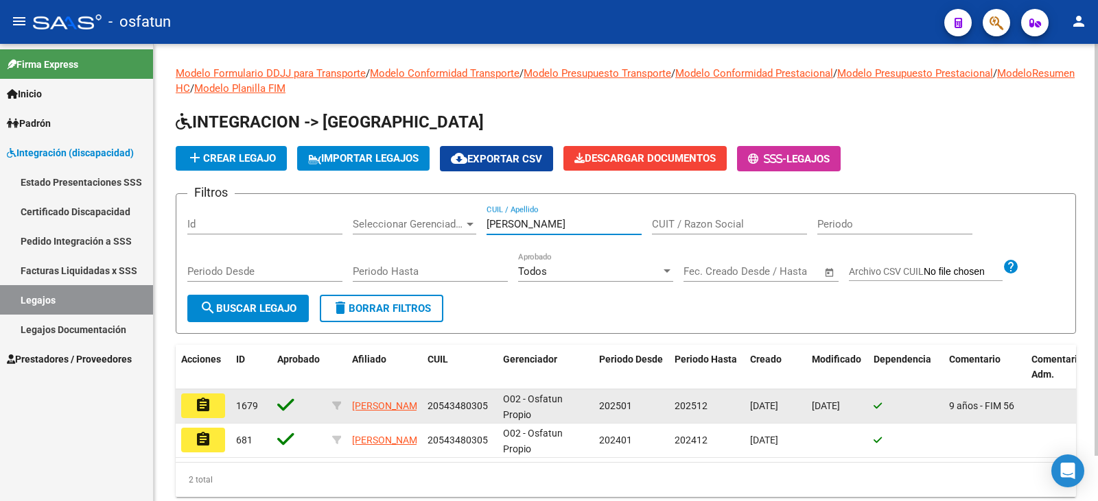
type input "[PERSON_NAME]"
click at [192, 405] on button "assignment" at bounding box center [203, 406] width 44 height 25
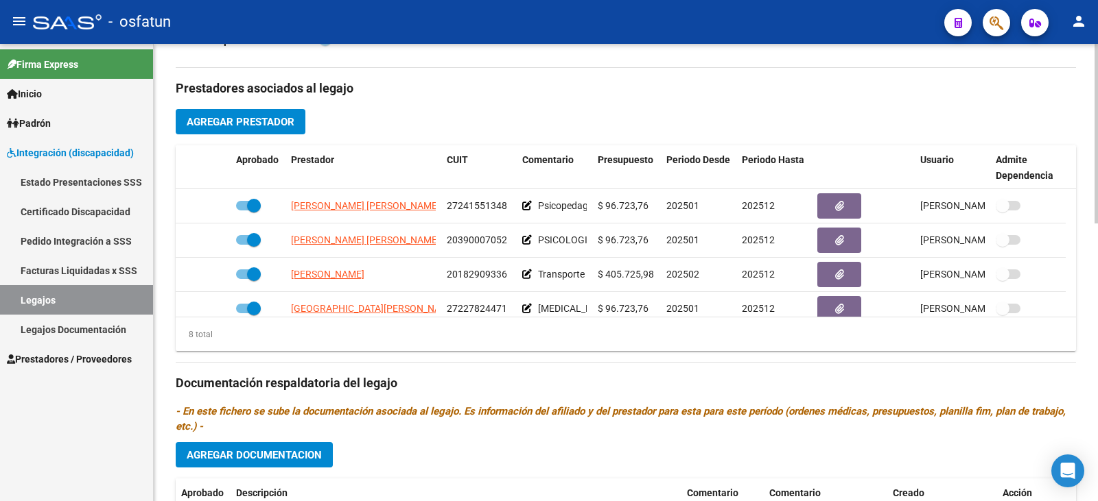
scroll to position [480, 0]
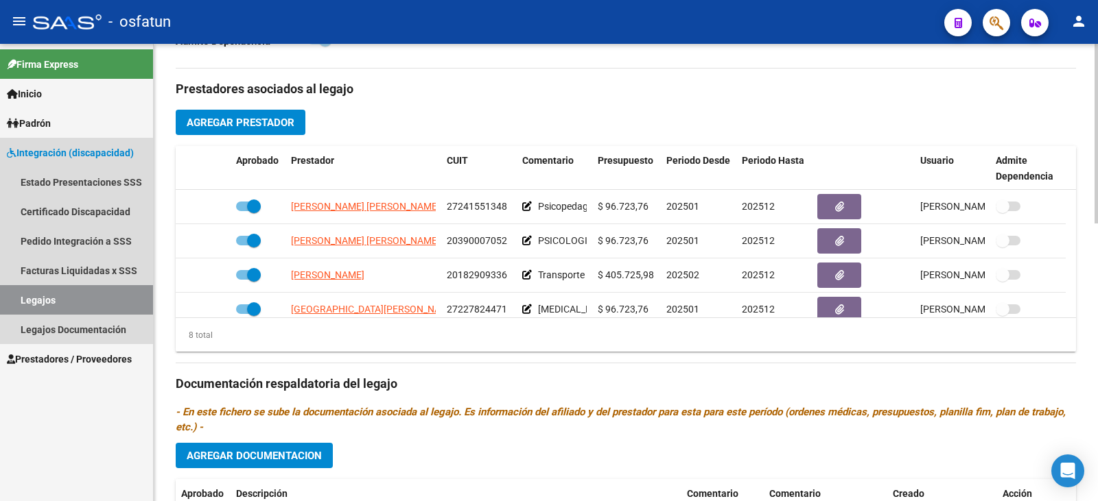
drag, startPoint x: 43, startPoint y: 299, endPoint x: 137, endPoint y: 303, distance: 94.0
click at [43, 299] on link "Legajos" at bounding box center [76, 299] width 153 height 29
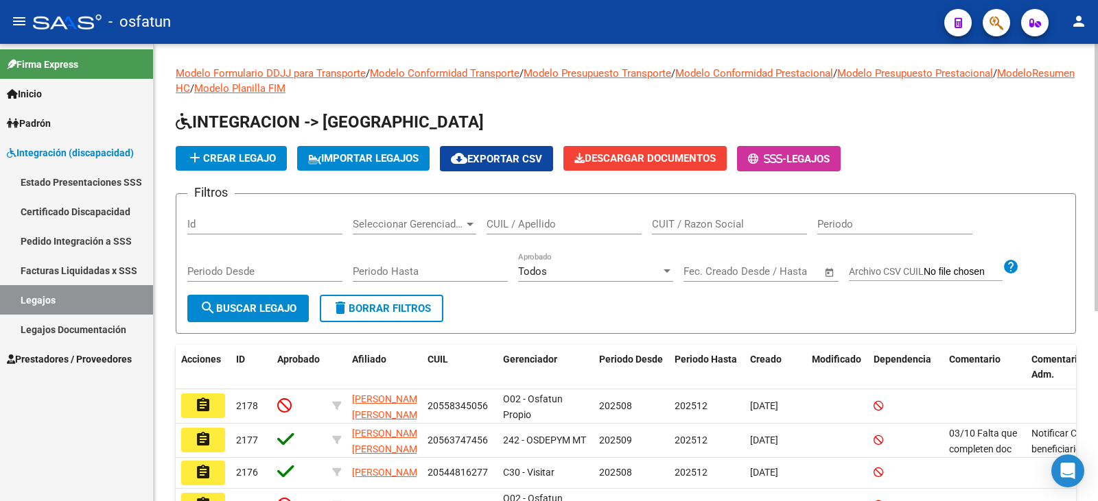
click at [510, 231] on div "CUIL / Apellido" at bounding box center [563, 219] width 155 height 29
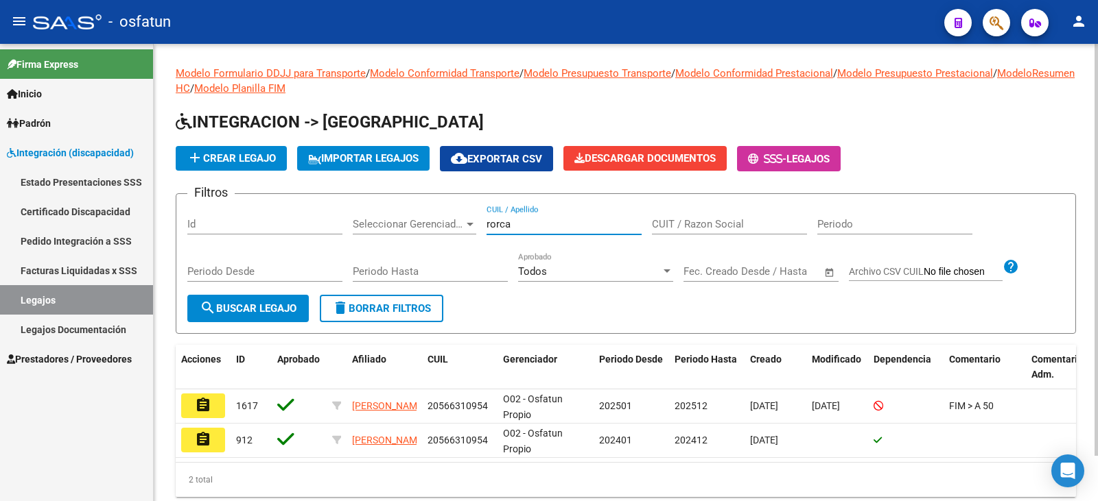
type input "rorca"
click at [198, 402] on mat-icon "assignment" at bounding box center [203, 405] width 16 height 16
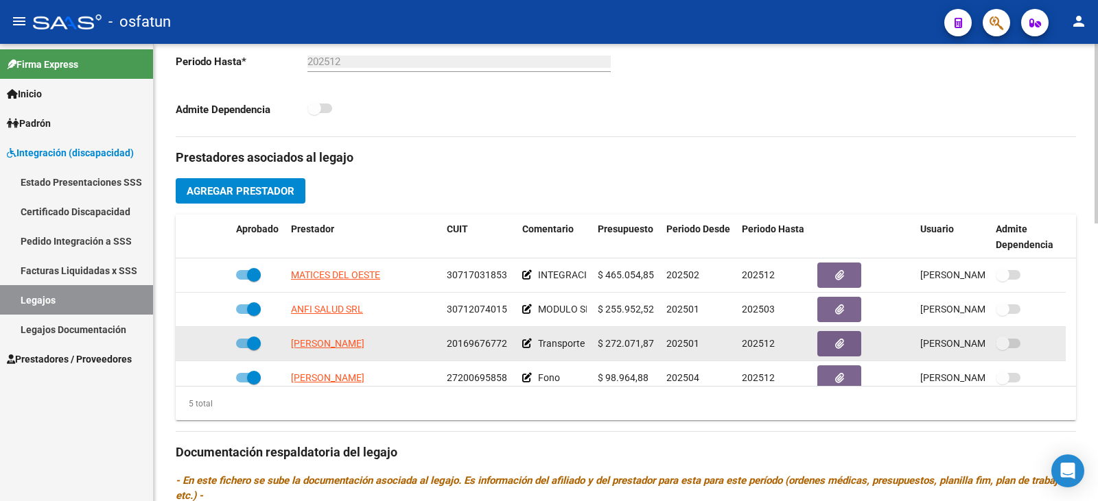
scroll to position [48, 0]
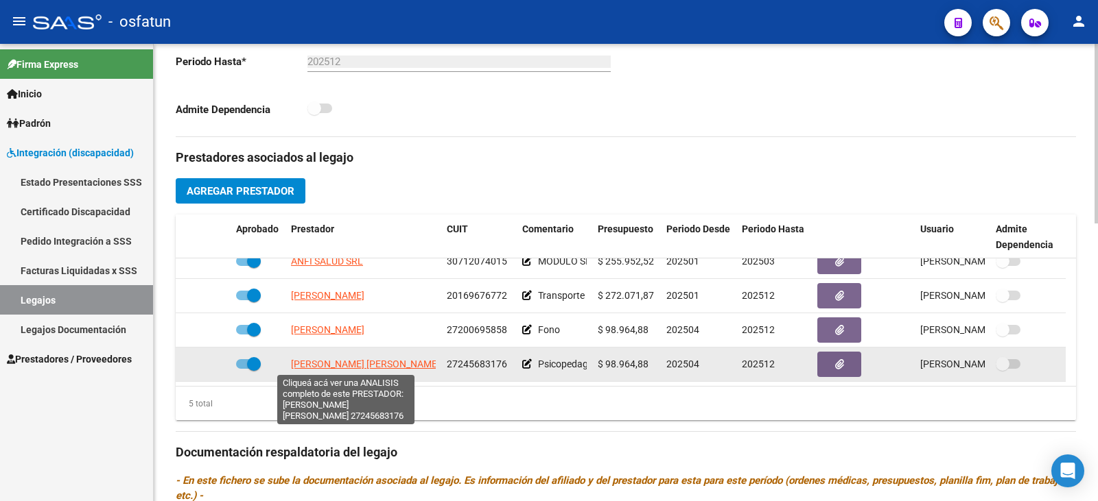
click at [322, 365] on span "[PERSON_NAME] [PERSON_NAME]" at bounding box center [365, 364] width 149 height 11
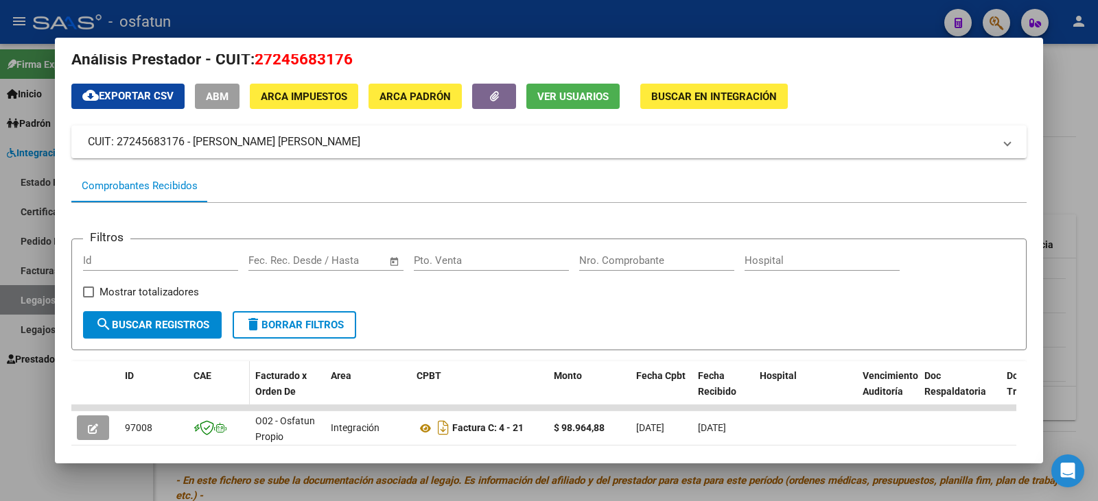
scroll to position [0, 0]
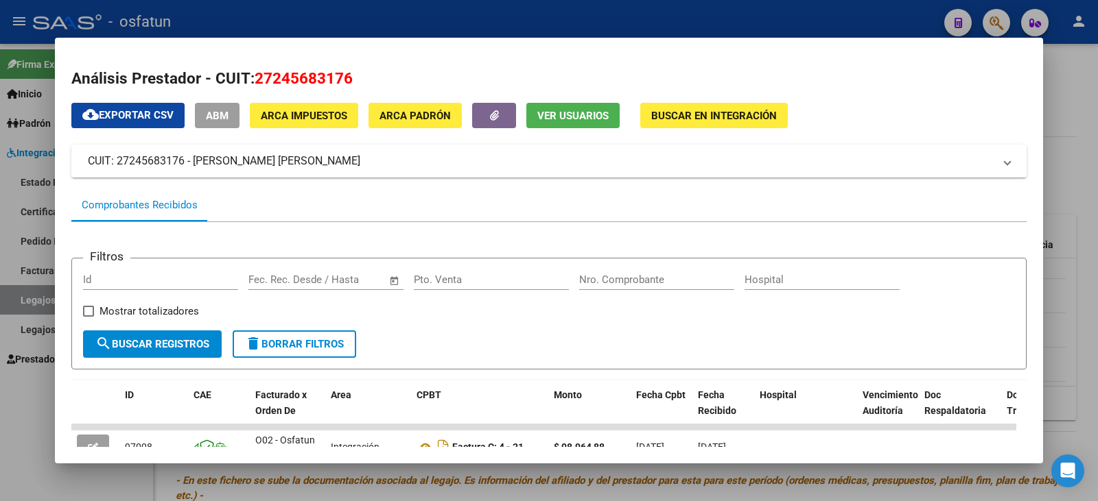
click at [743, 23] on div at bounding box center [549, 250] width 1098 height 501
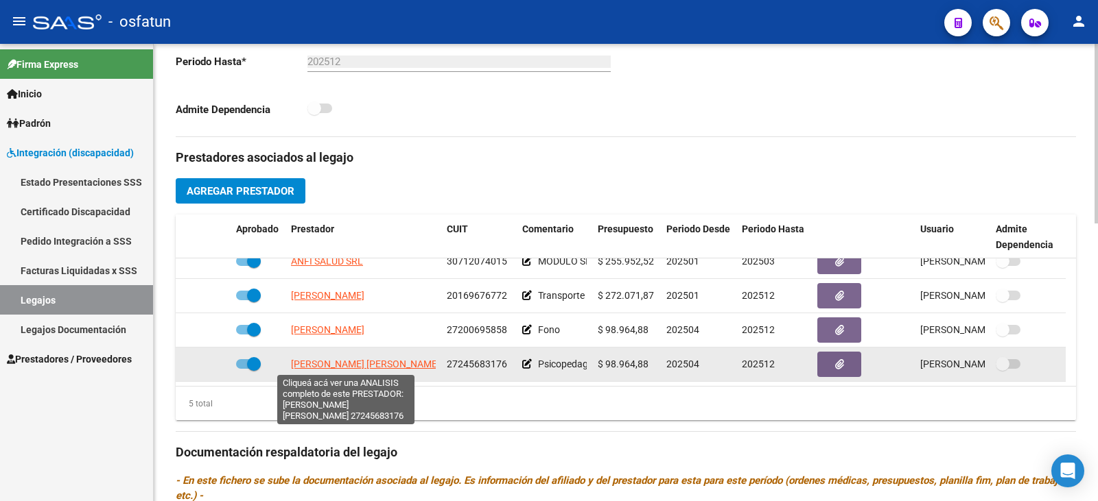
click at [381, 368] on span "[PERSON_NAME] [PERSON_NAME]" at bounding box center [365, 364] width 149 height 11
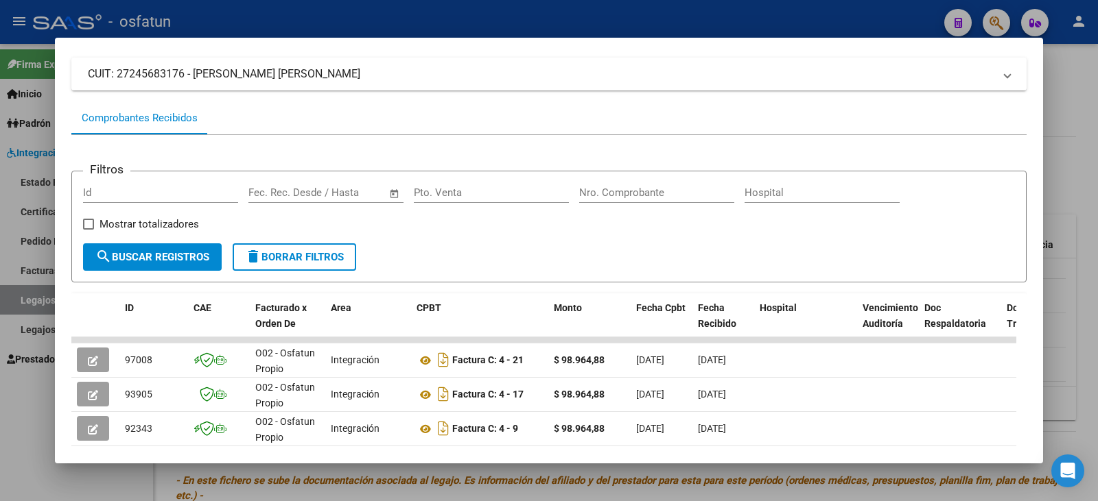
scroll to position [110, 0]
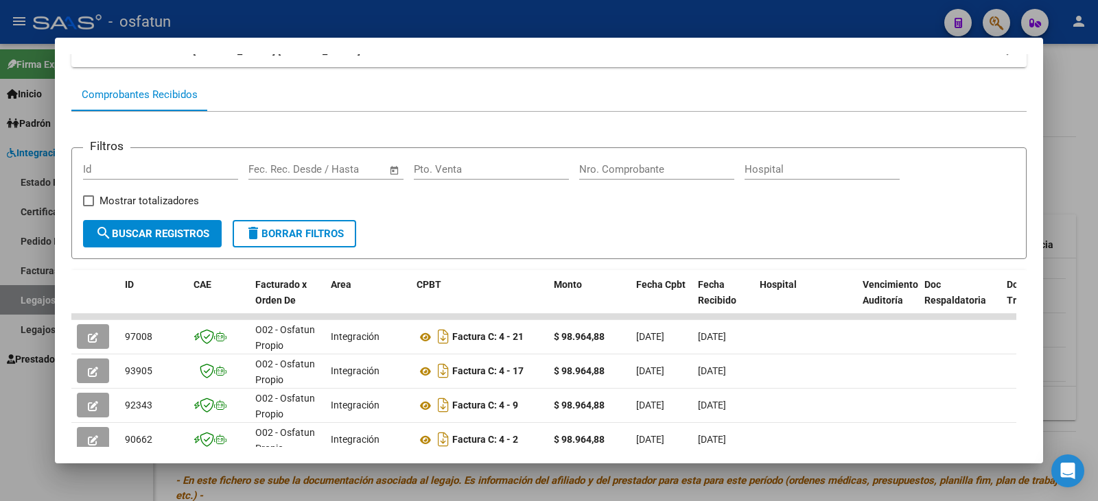
click at [1083, 102] on div at bounding box center [549, 250] width 1098 height 501
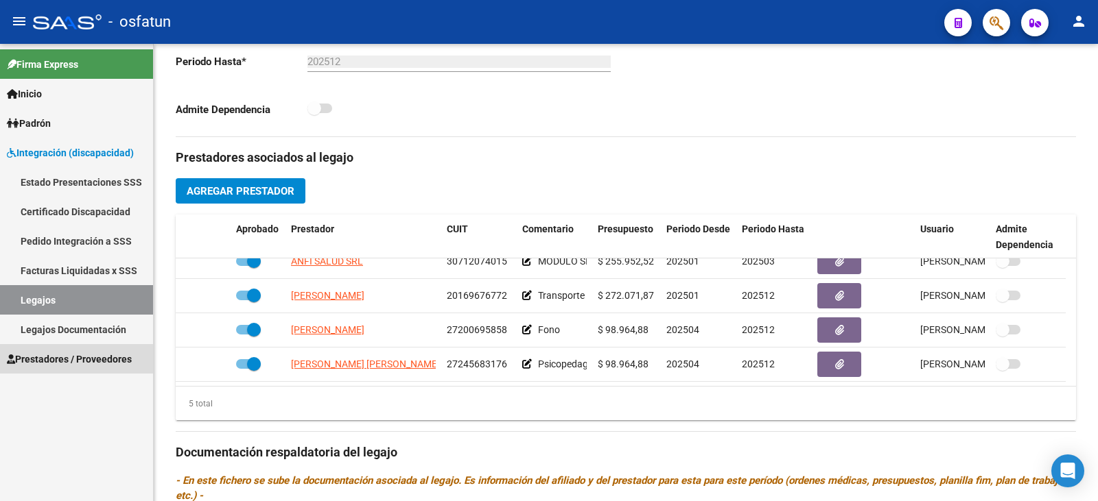
click at [48, 361] on span "Prestadores / Proveedores" at bounding box center [69, 359] width 125 height 15
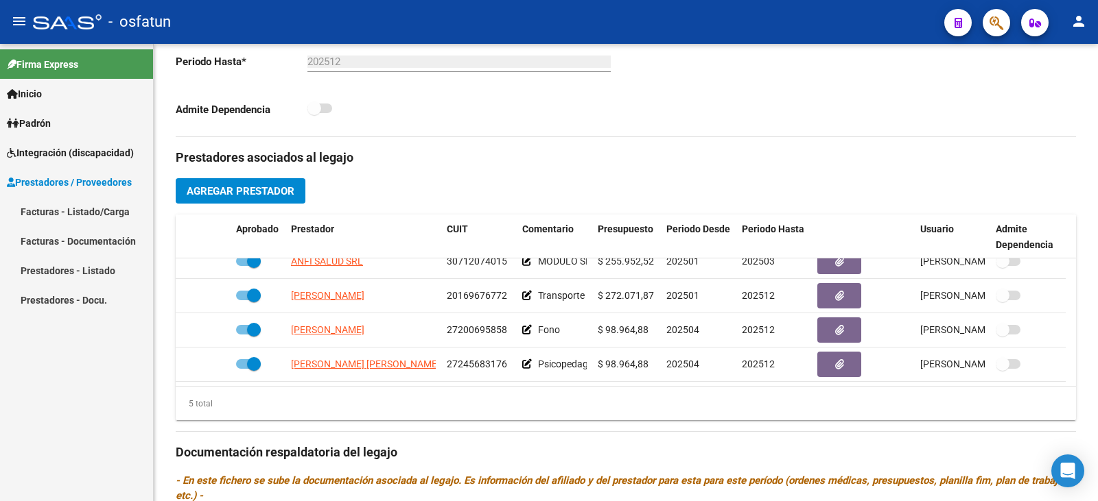
click at [92, 213] on link "Facturas - Listado/Carga" at bounding box center [76, 211] width 153 height 29
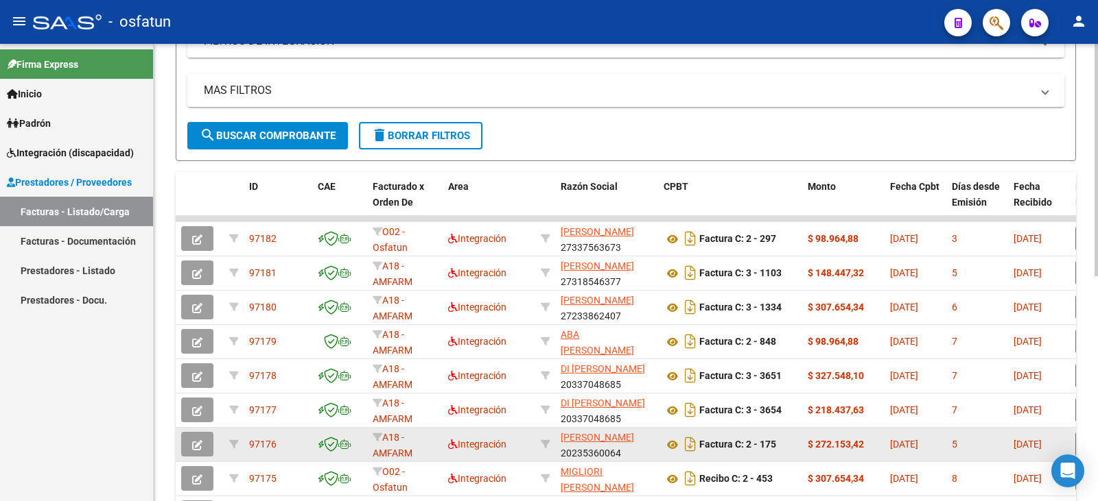
scroll to position [285, 0]
